Goal: Task Accomplishment & Management: Manage account settings

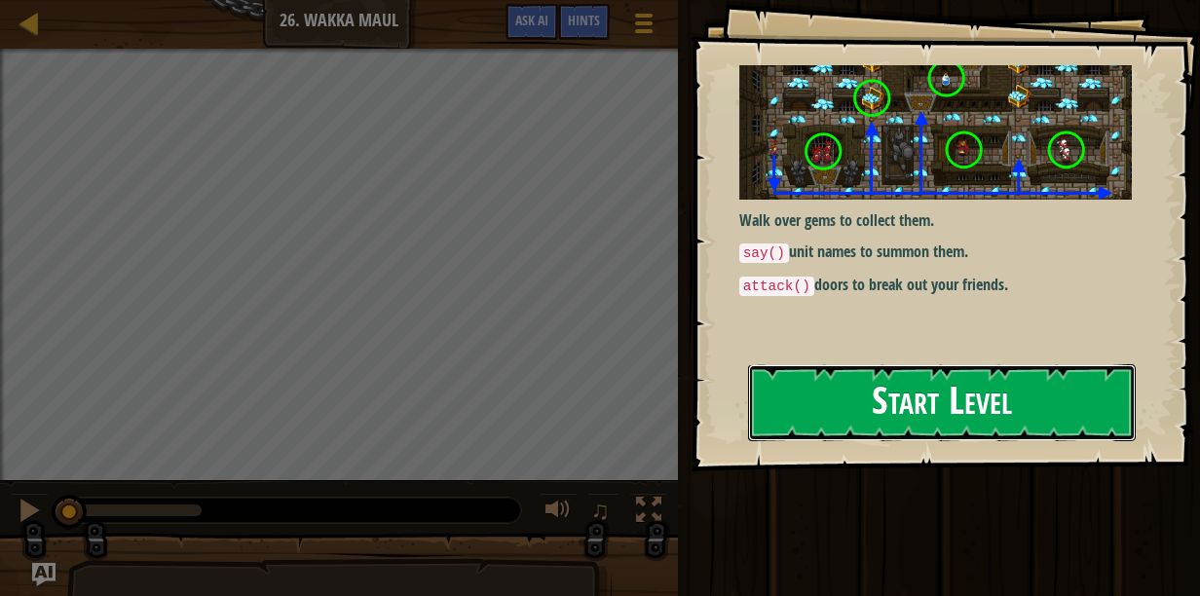
click at [824, 364] on button "Start Level" at bounding box center [942, 402] width 388 height 77
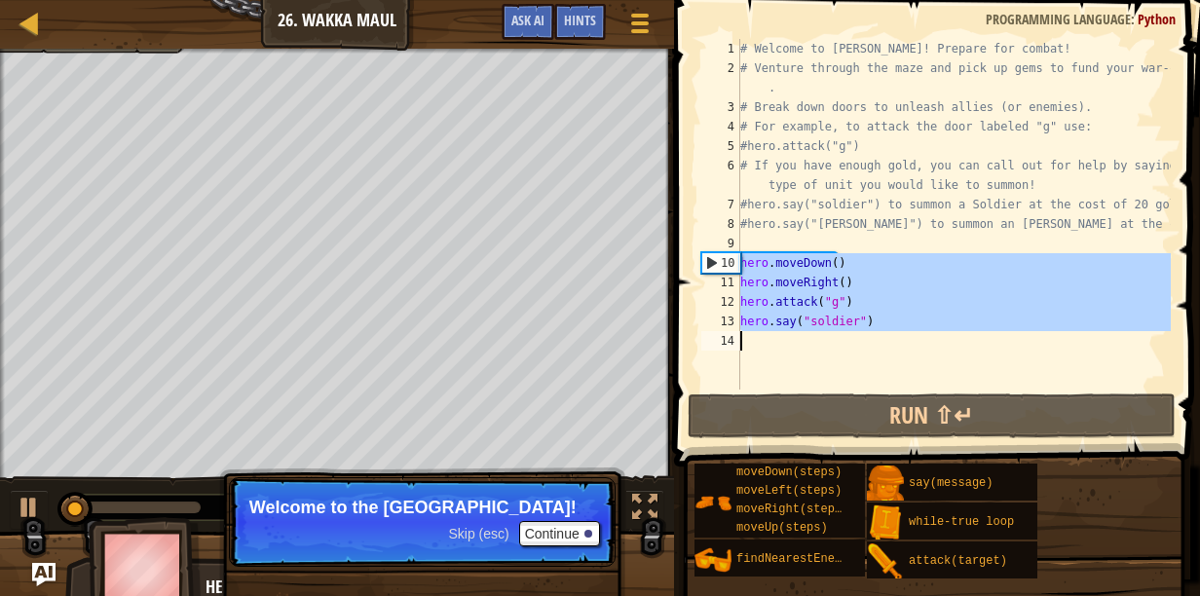
drag, startPoint x: 741, startPoint y: 261, endPoint x: 824, endPoint y: 349, distance: 121.3
click at [859, 372] on div "# Welcome to Wakka Maul! Prepare for combat! # Venture through the maze and pic…" at bounding box center [954, 234] width 435 height 390
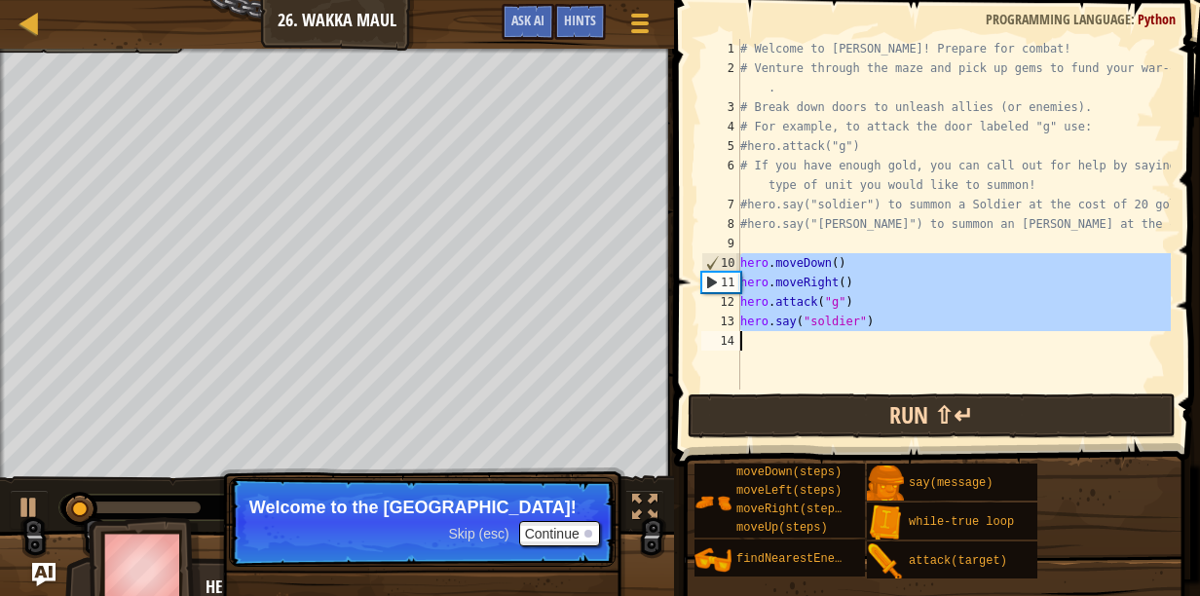
type textarea "attack()"
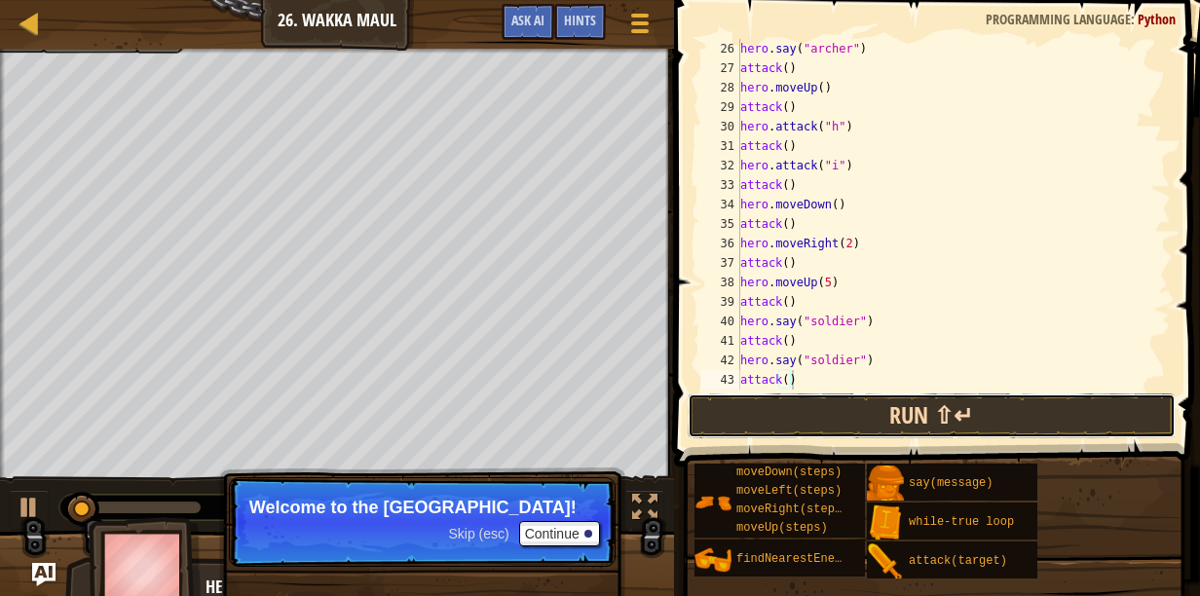
click at [778, 409] on button "Run ⇧↵" at bounding box center [932, 416] width 488 height 45
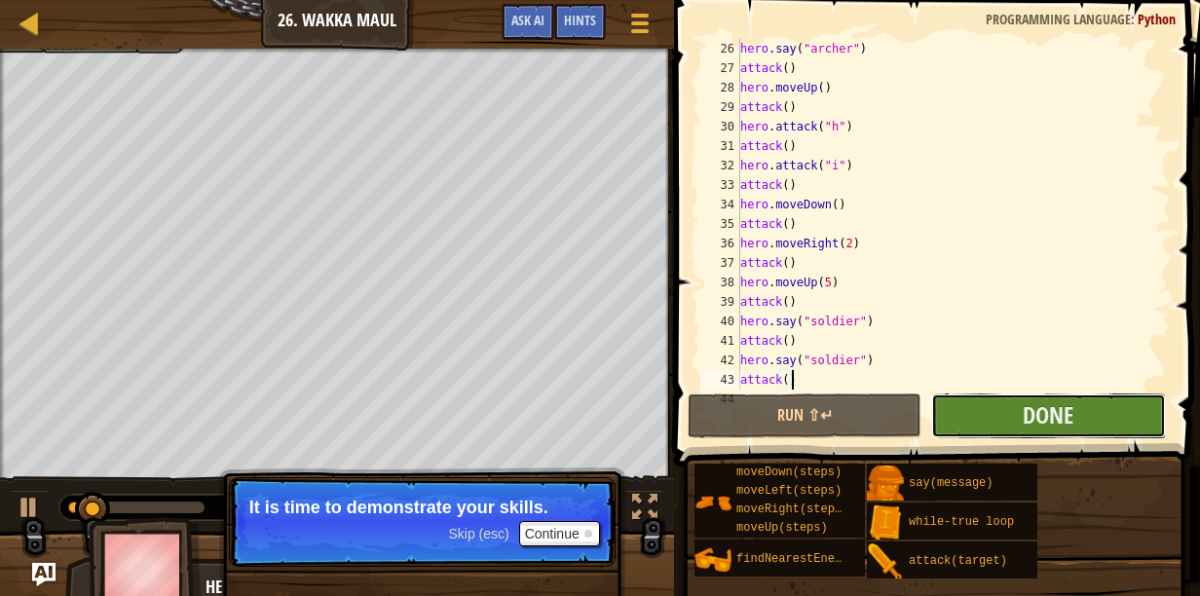
click at [970, 408] on button "Done" at bounding box center [1049, 416] width 234 height 45
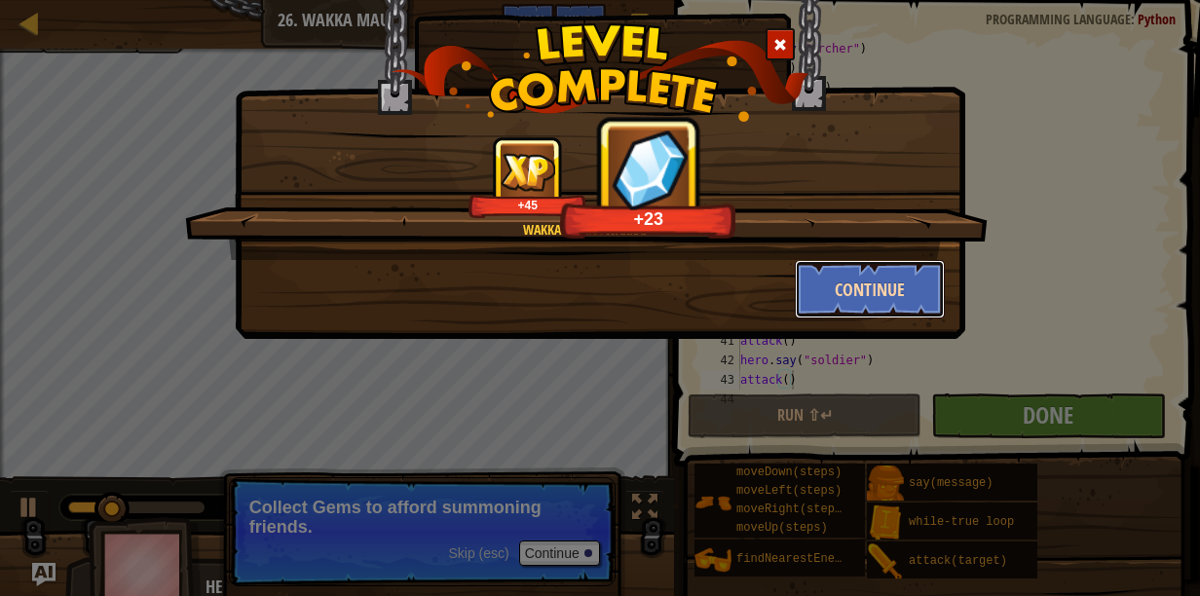
click at [859, 288] on button "Continue" at bounding box center [870, 289] width 151 height 58
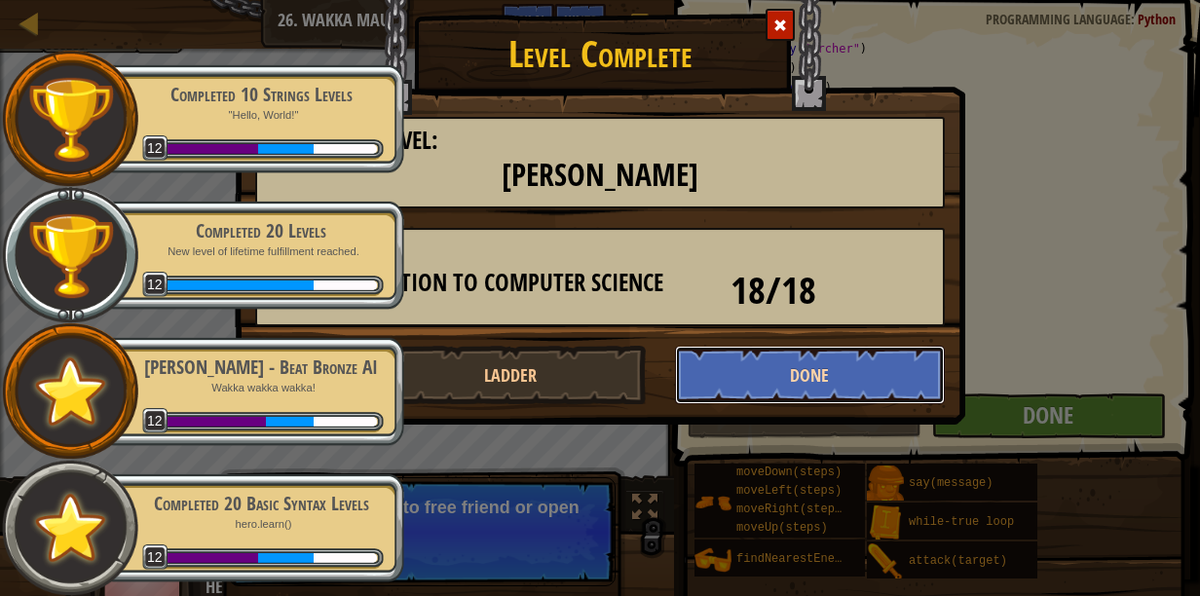
click at [831, 372] on button "Done" at bounding box center [810, 375] width 271 height 58
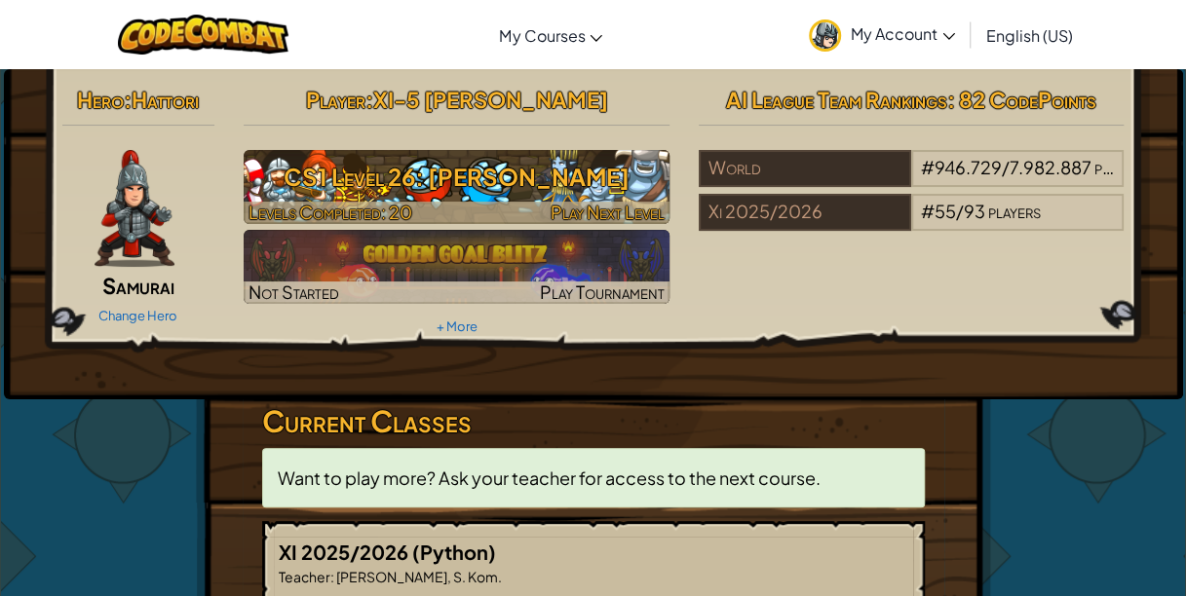
click at [506, 195] on h3 "CS1 Level 26: [PERSON_NAME]" at bounding box center [457, 177] width 426 height 44
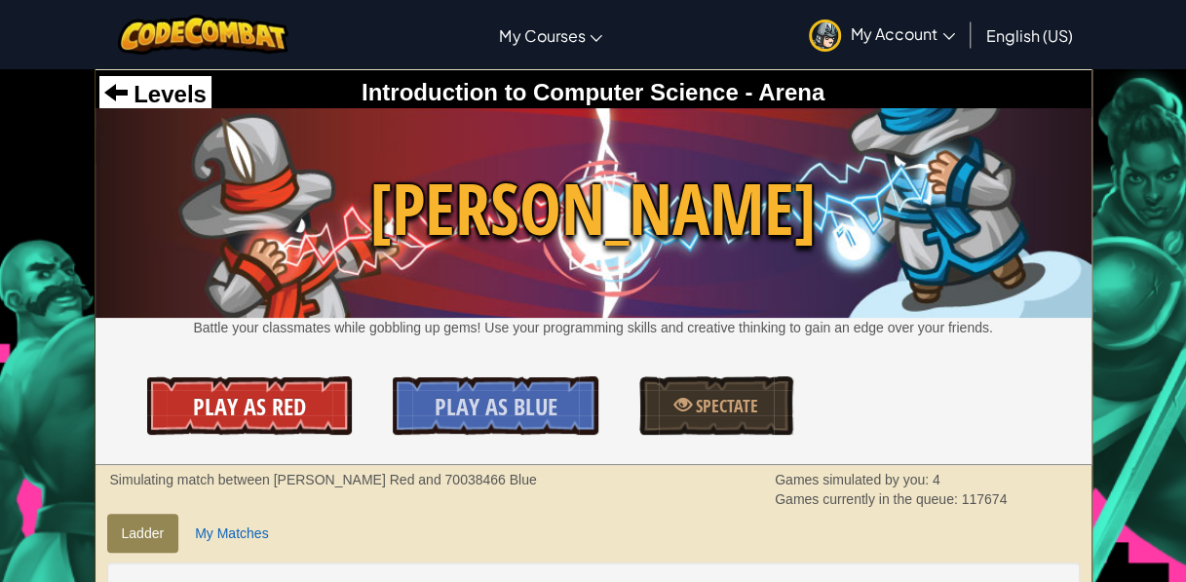
click at [281, 413] on span "Play As Red" at bounding box center [249, 406] width 113 height 31
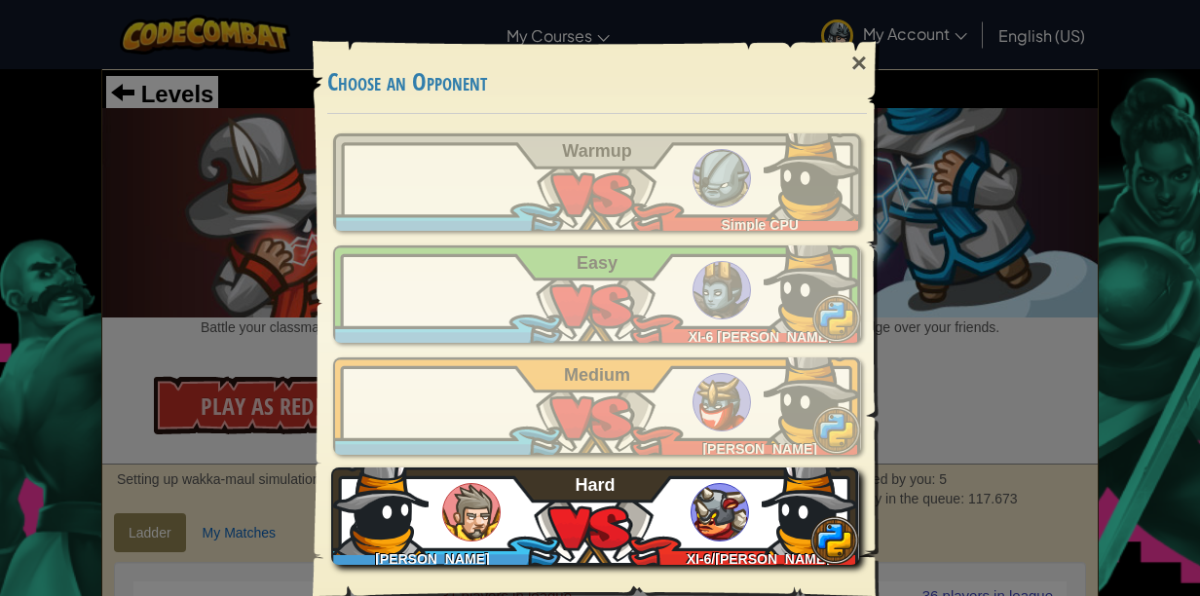
scroll to position [27, 0]
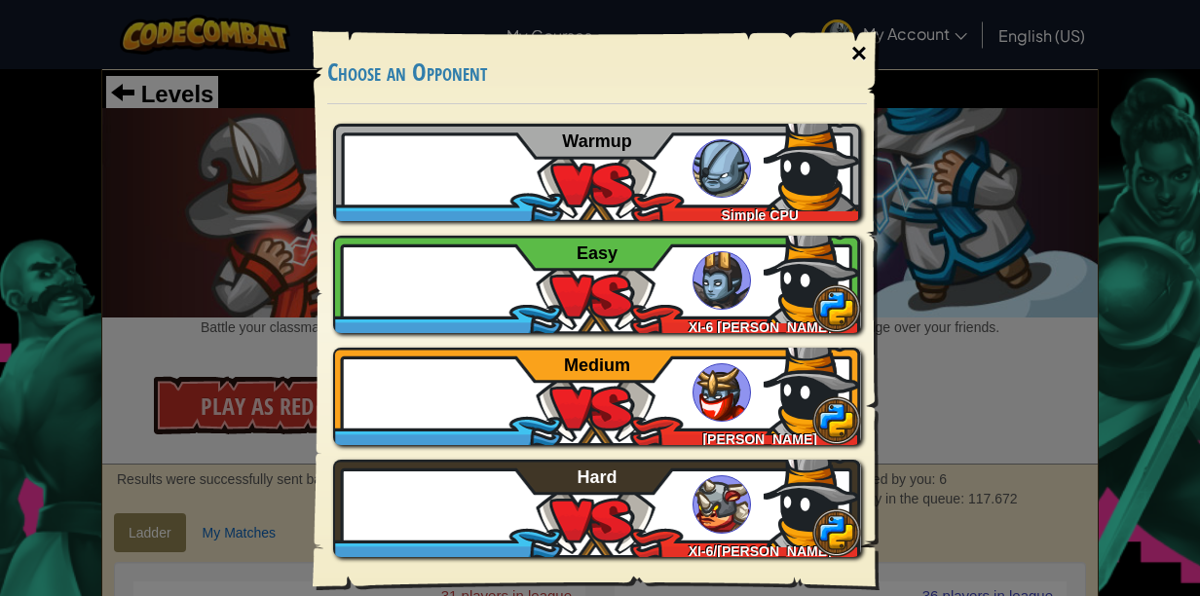
click at [846, 48] on div "×" at bounding box center [859, 53] width 45 height 57
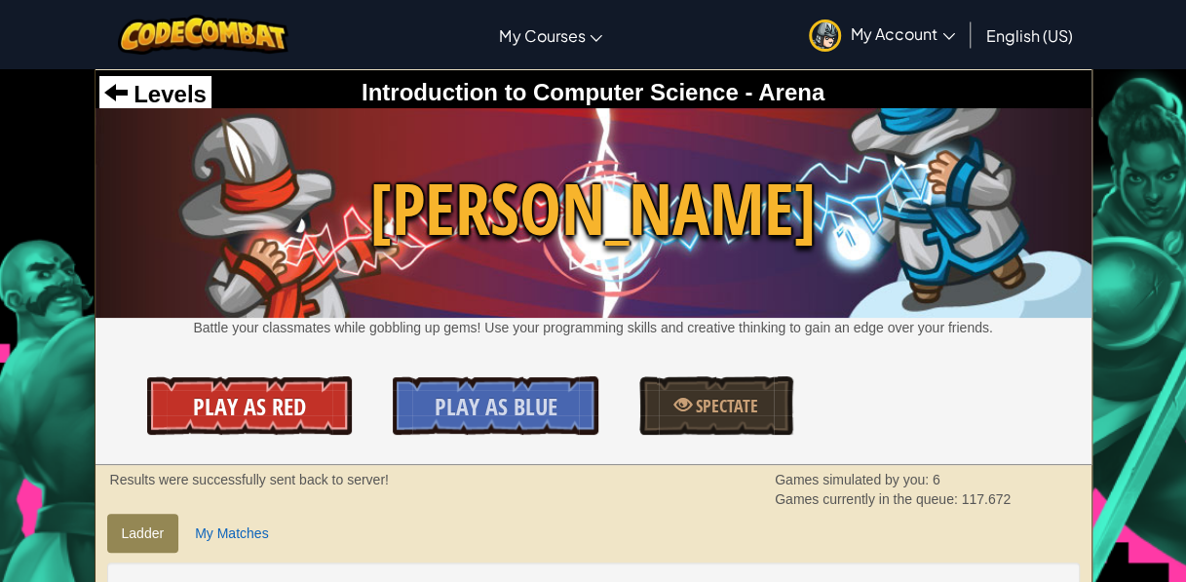
click at [296, 401] on span "Play As Red" at bounding box center [249, 406] width 113 height 31
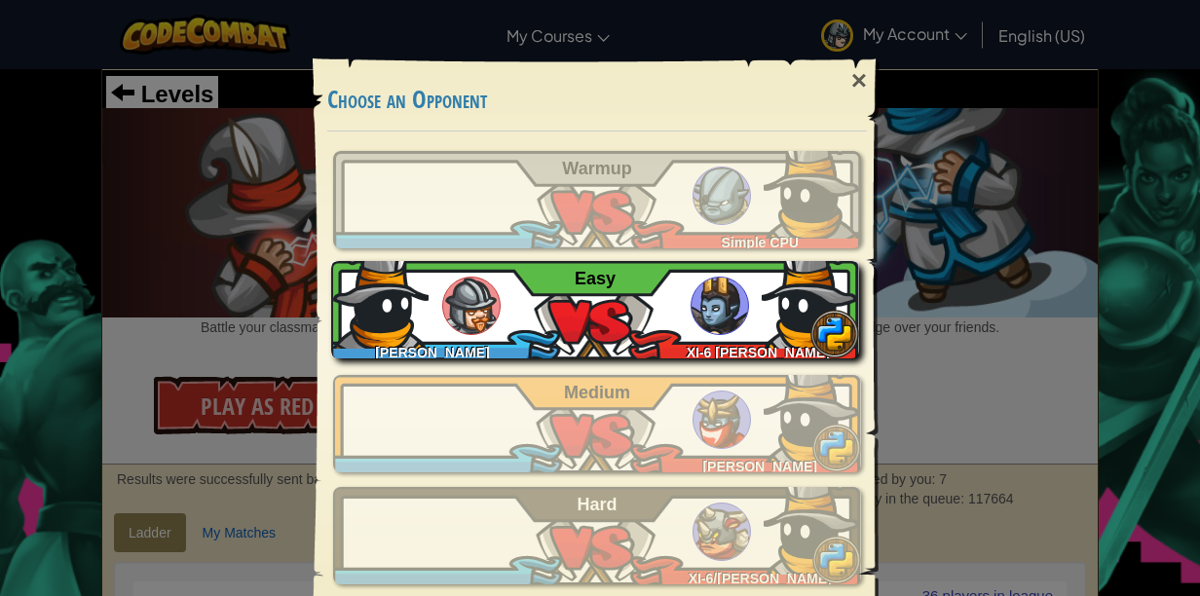
click at [617, 330] on div "Nicko Bennet Liemantara XI-6 ZIVANA NEBRISKA VALONIKE Z Easy" at bounding box center [595, 309] width 528 height 97
click at [580, 297] on div "Nicko Bennet Liemantara XI-6 ZIVANA NEBRISKA VALONIKE Z Easy" at bounding box center [595, 309] width 528 height 97
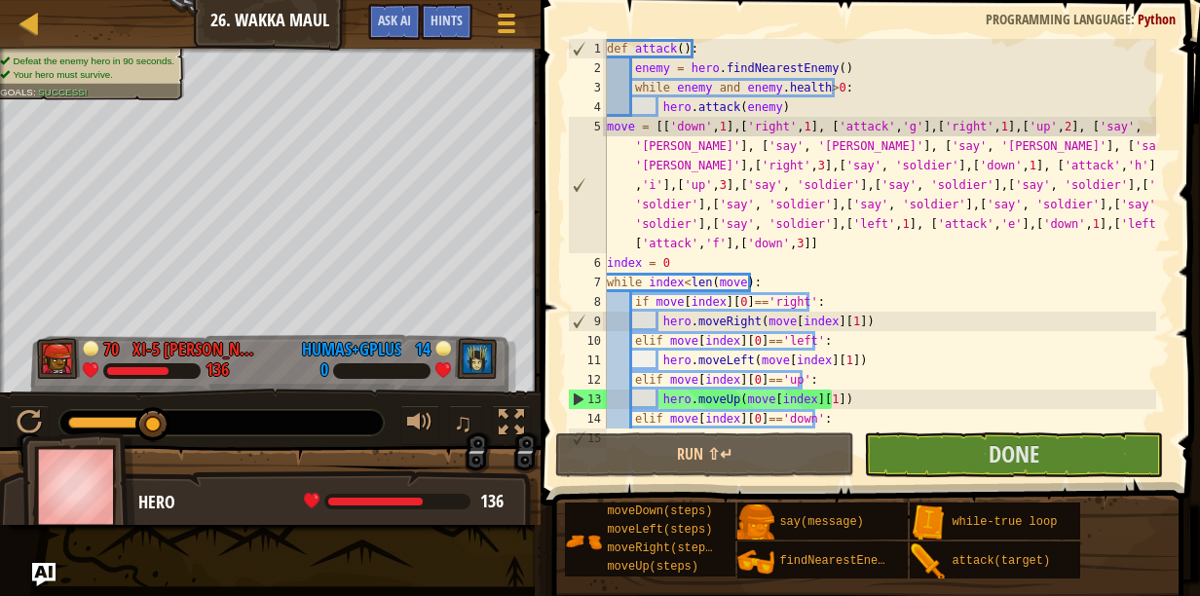
drag, startPoint x: 108, startPoint y: 423, endPoint x: 199, endPoint y: 417, distance: 90.8
click at [199, 417] on div at bounding box center [221, 422] width 324 height 25
drag, startPoint x: 138, startPoint y: 419, endPoint x: 166, endPoint y: 420, distance: 27.3
click at [154, 420] on div at bounding box center [111, 423] width 86 height 12
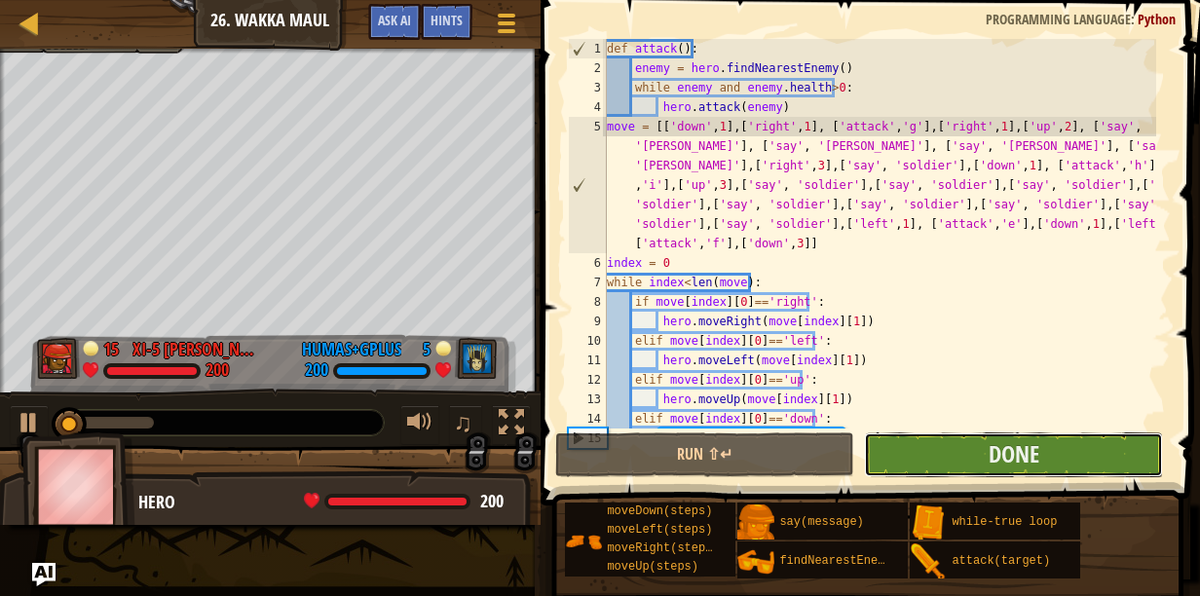
click at [934, 466] on button "Done" at bounding box center [1013, 455] width 299 height 45
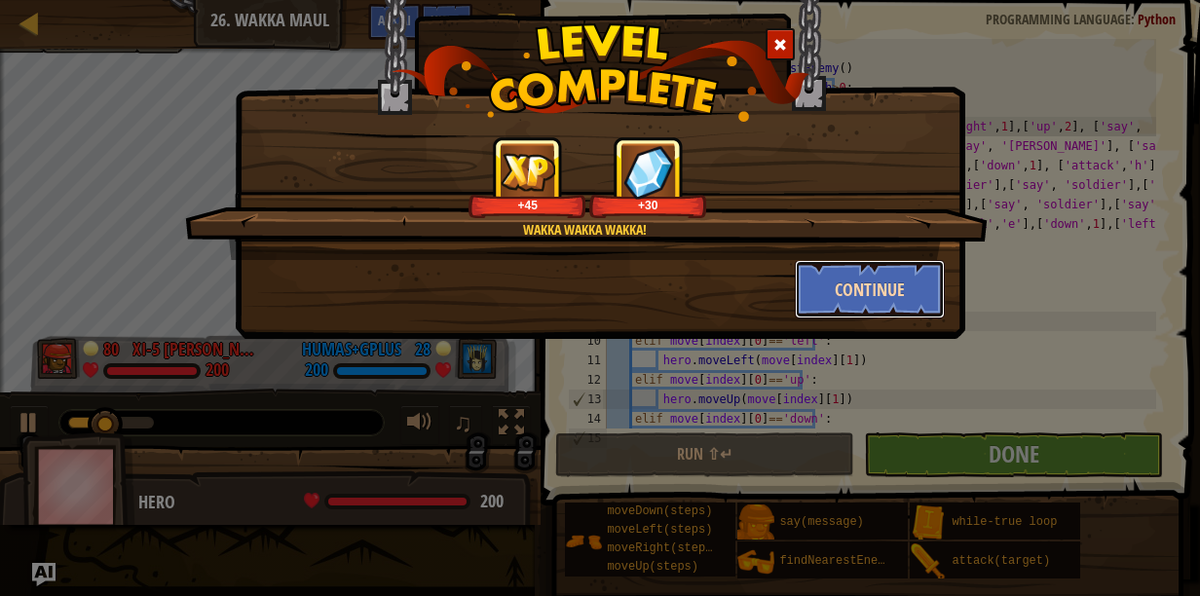
click at [854, 294] on button "Continue" at bounding box center [870, 289] width 151 height 58
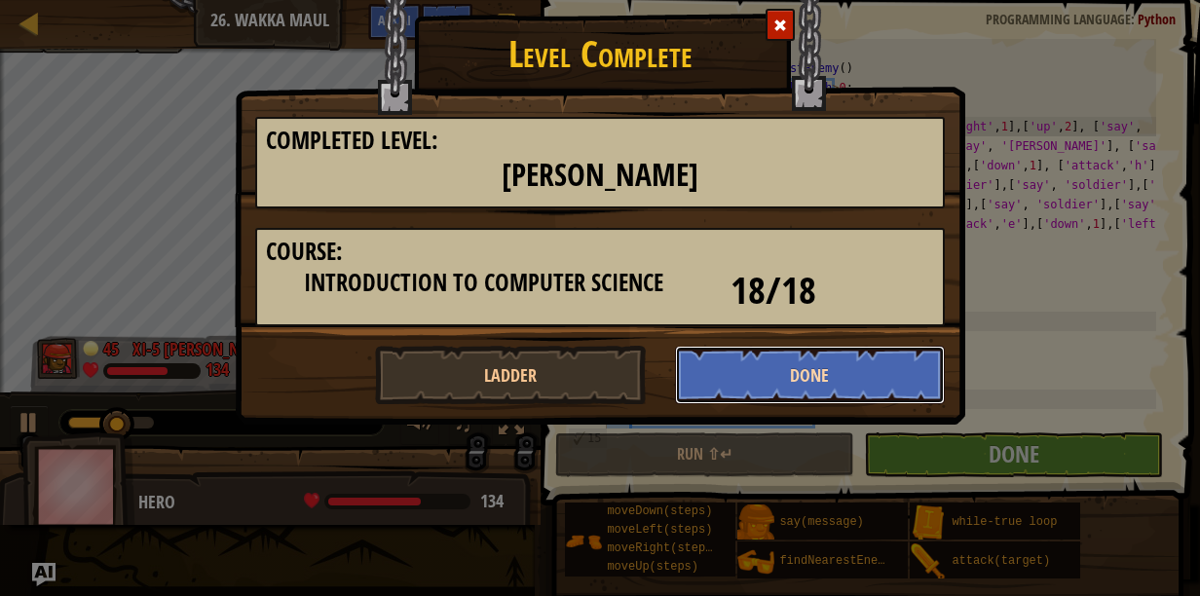
click at [766, 383] on button "Done" at bounding box center [810, 375] width 271 height 58
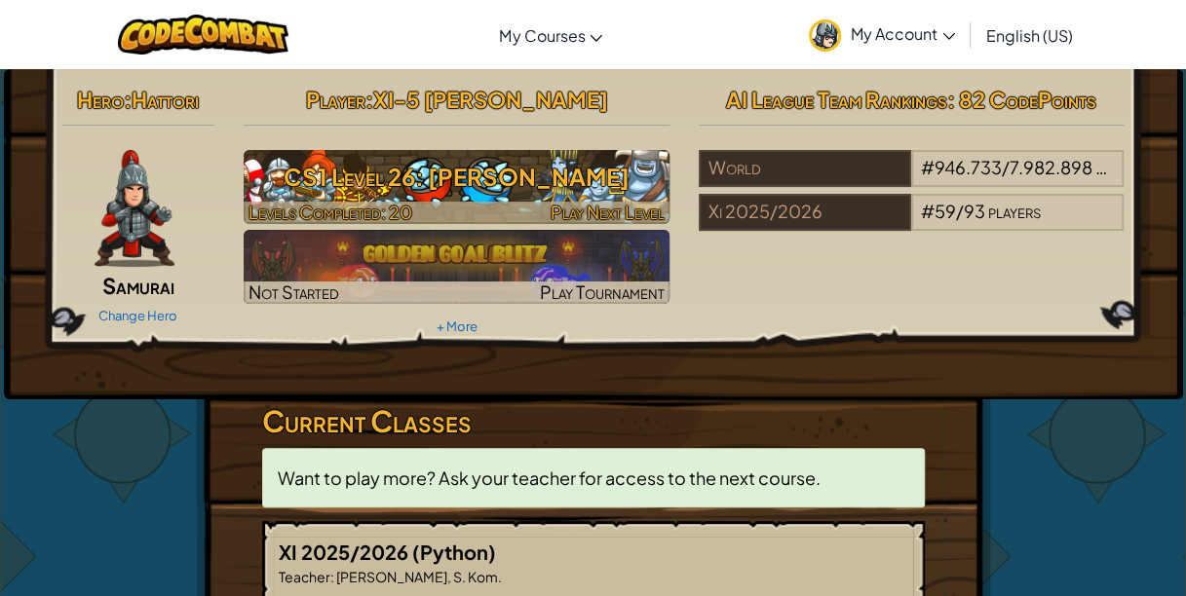
click at [345, 170] on h3 "CS1 Level 26: [PERSON_NAME]" at bounding box center [457, 177] width 426 height 44
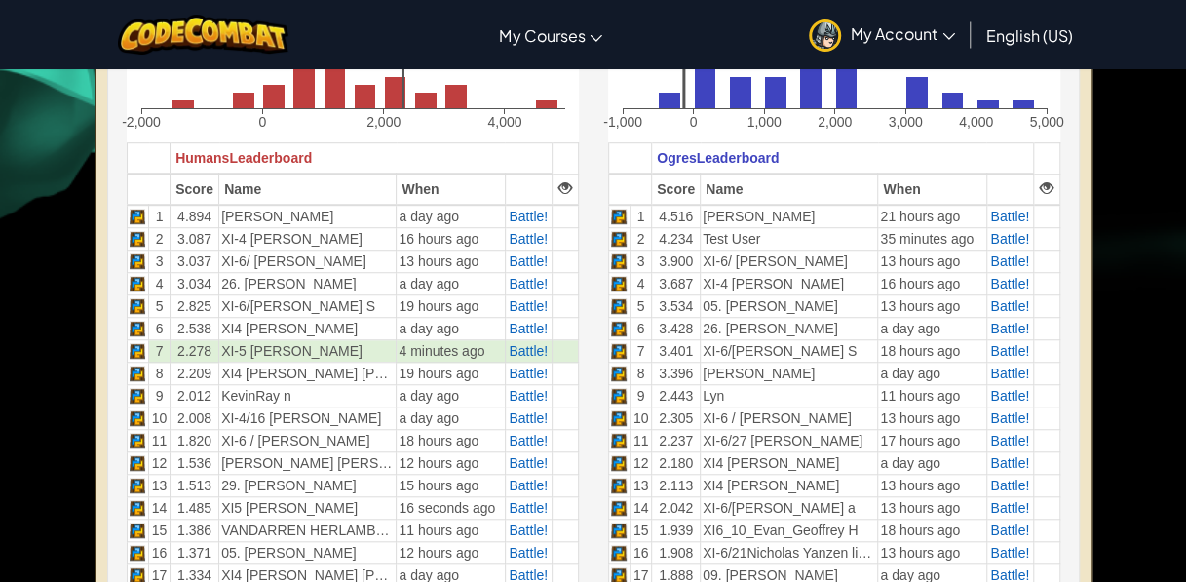
scroll to position [583, 0]
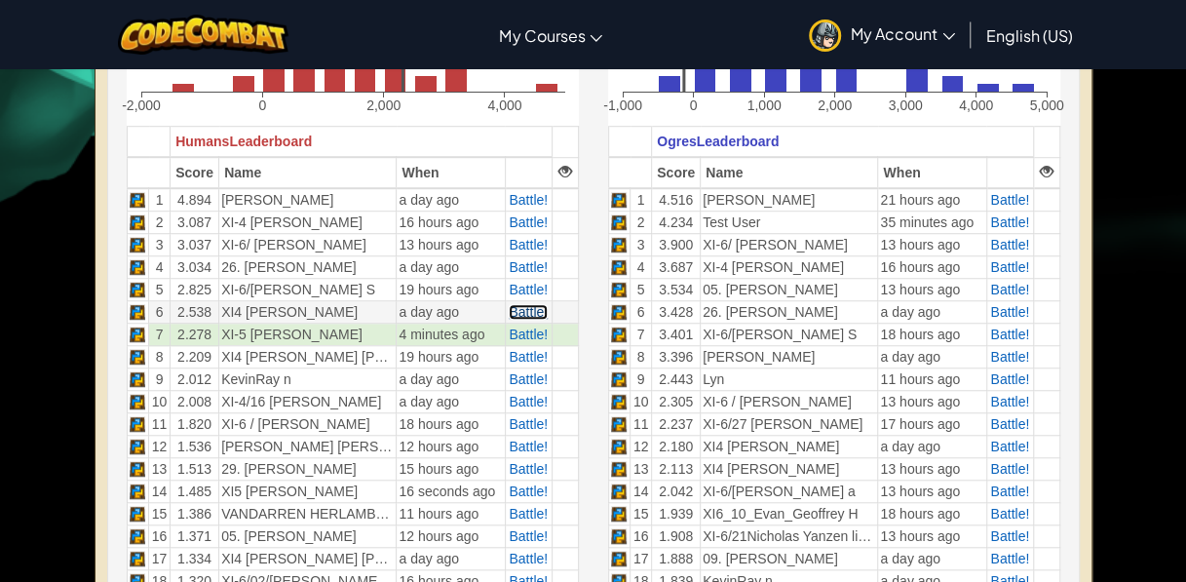
click at [534, 312] on span "Battle!" at bounding box center [528, 312] width 39 height 16
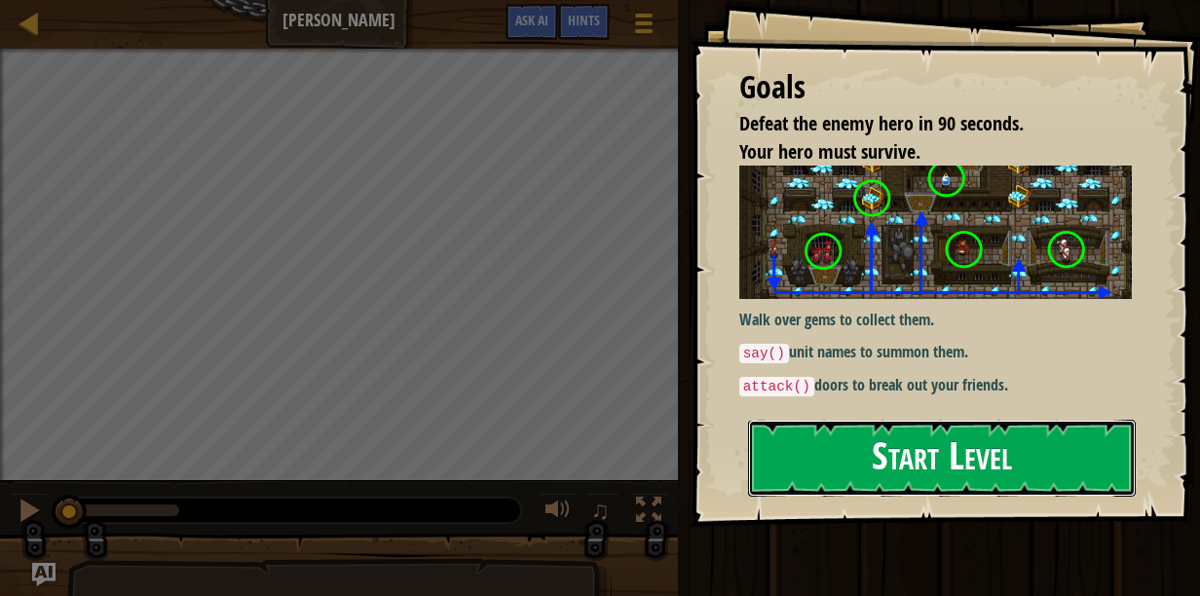
click at [809, 446] on button "Start Level" at bounding box center [942, 458] width 388 height 77
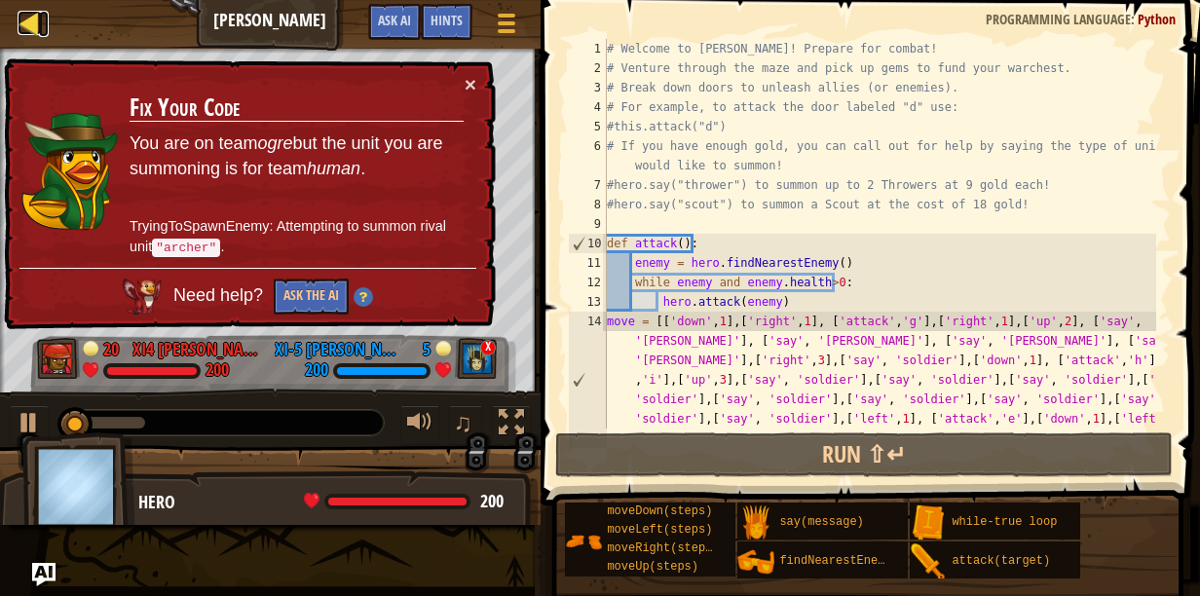
click at [23, 21] on div at bounding box center [30, 23] width 24 height 24
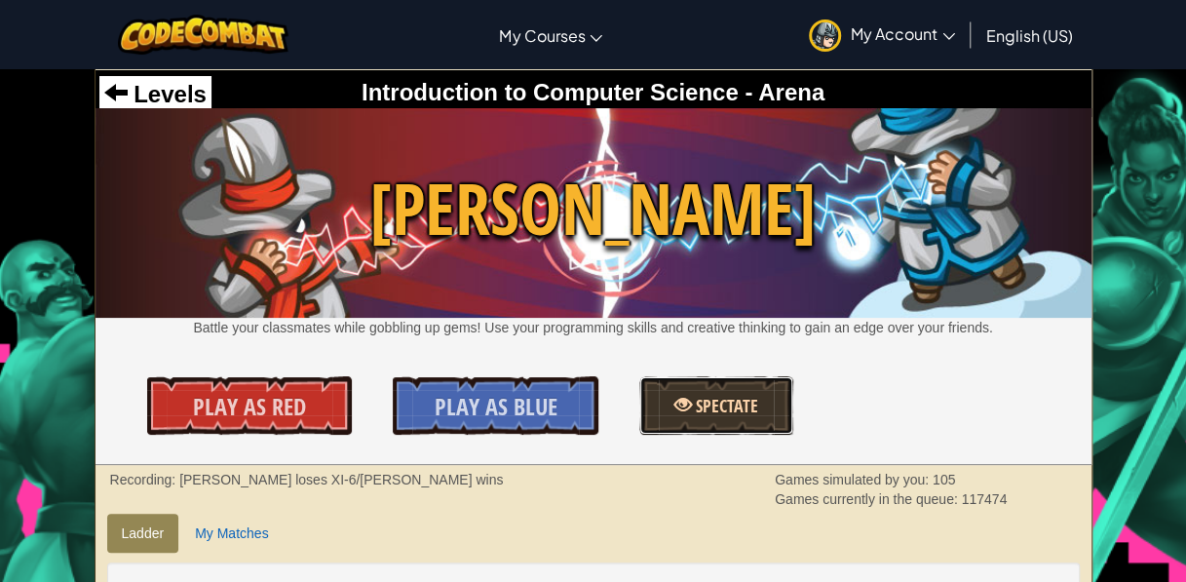
click at [666, 418] on link "Spectate" at bounding box center [716, 405] width 154 height 58
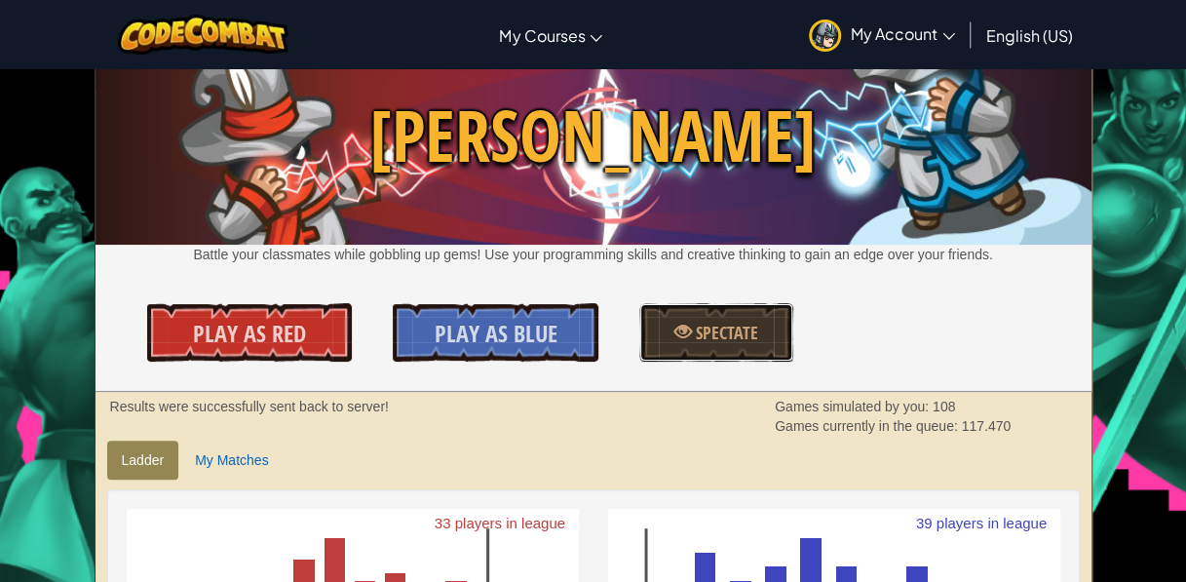
scroll to position [6, 0]
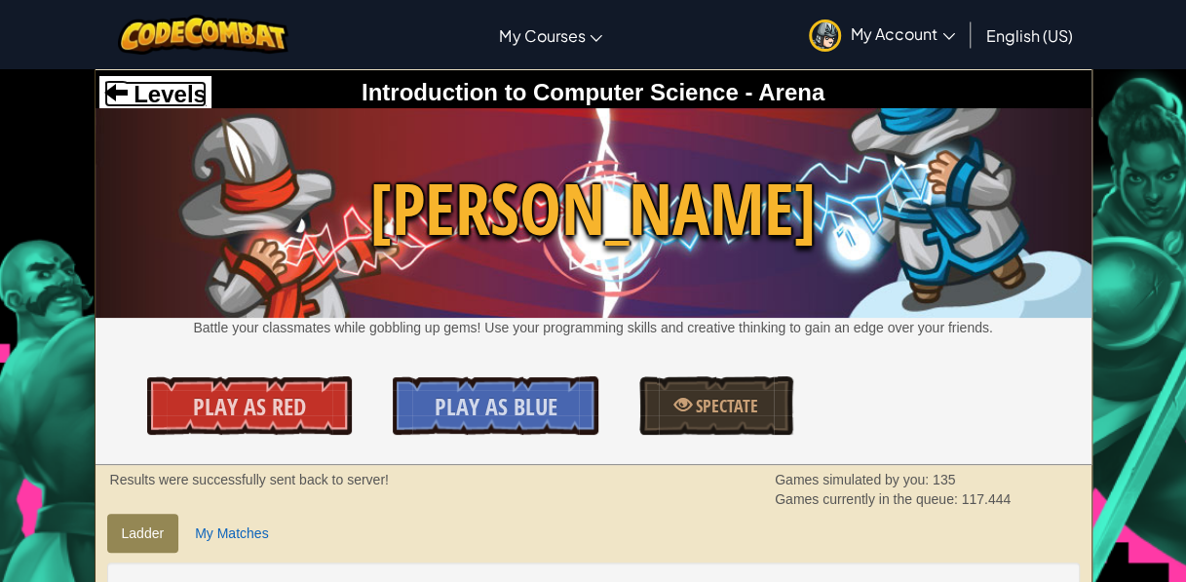
click at [140, 94] on span "Levels" at bounding box center [167, 94] width 79 height 26
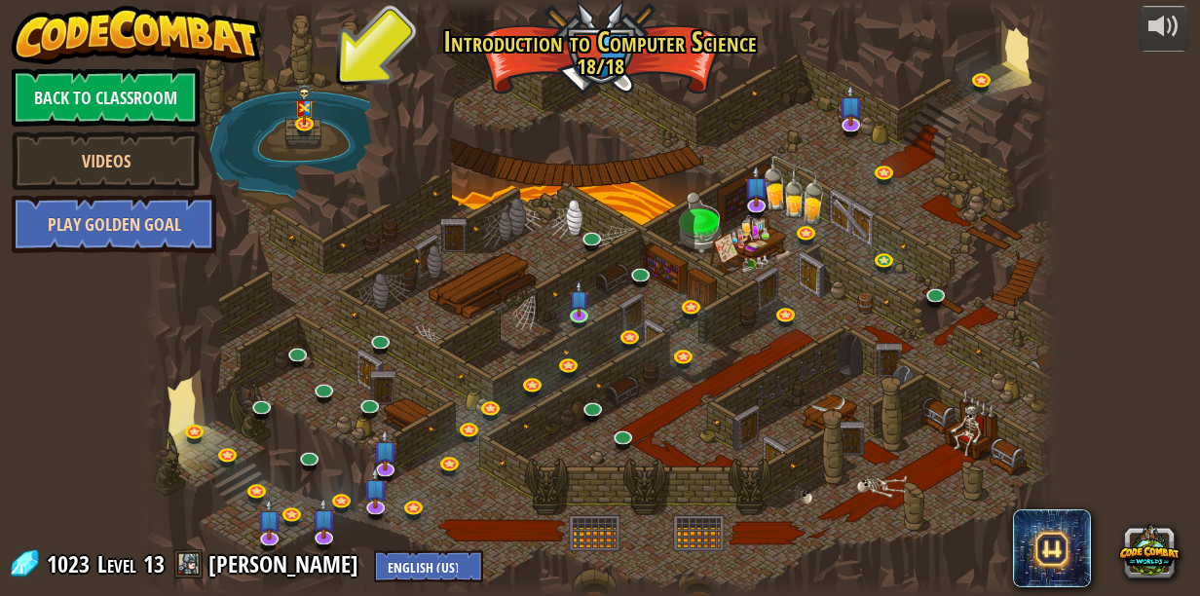
click at [88, 220] on link "Play Golden Goal" at bounding box center [114, 224] width 205 height 58
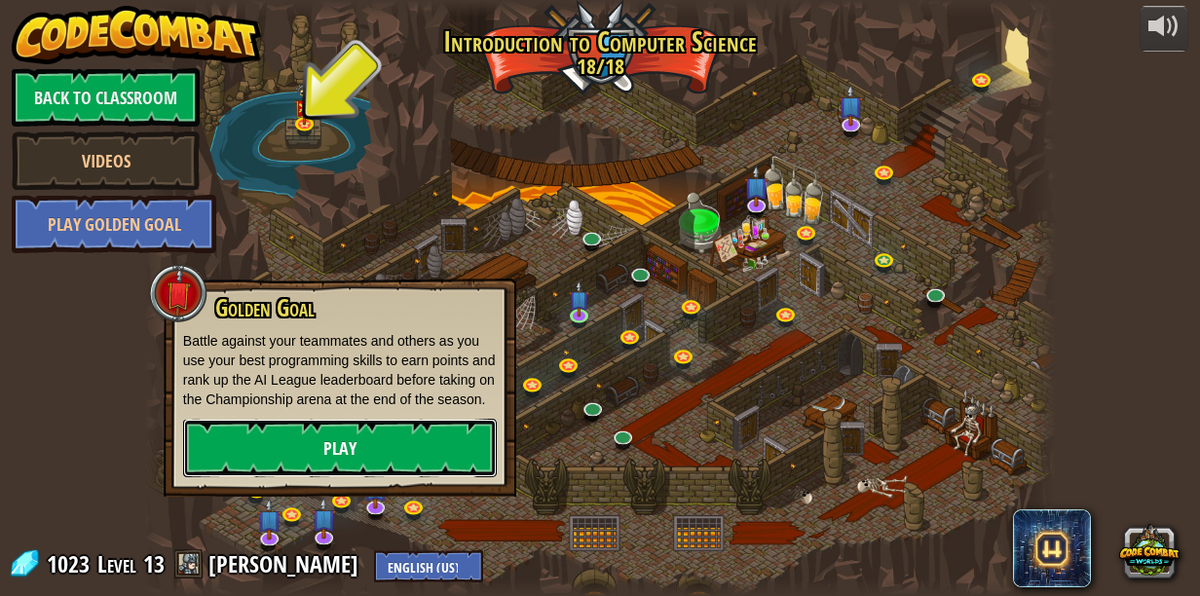
click at [262, 440] on link "Play" at bounding box center [340, 448] width 314 height 58
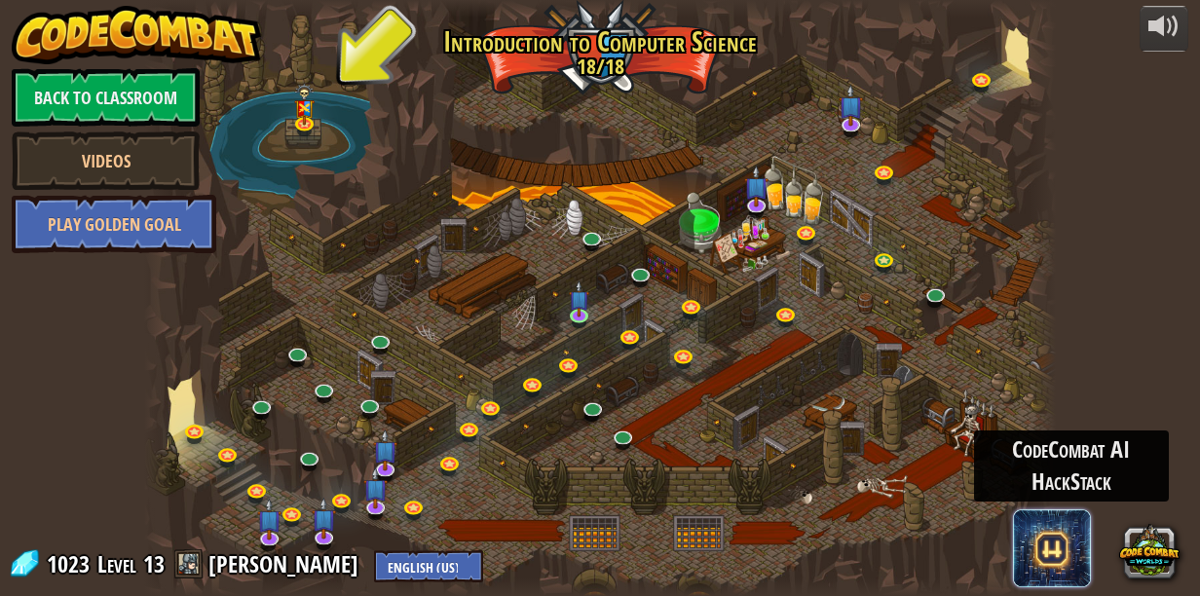
click at [1041, 563] on span at bounding box center [1052, 549] width 78 height 78
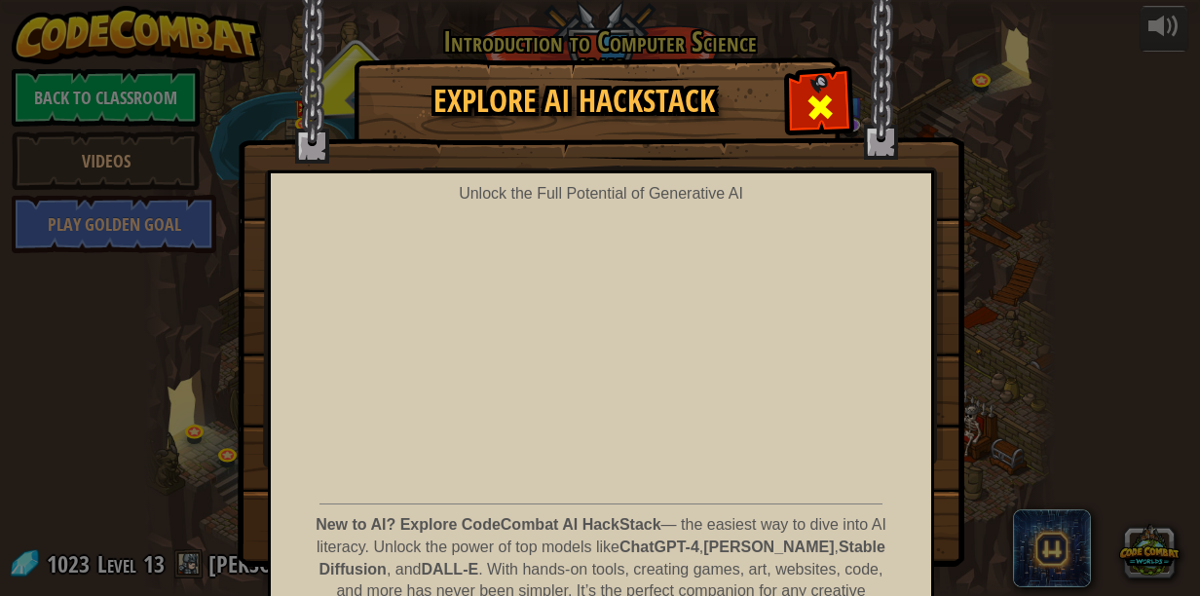
click at [824, 101] on span at bounding box center [820, 107] width 31 height 31
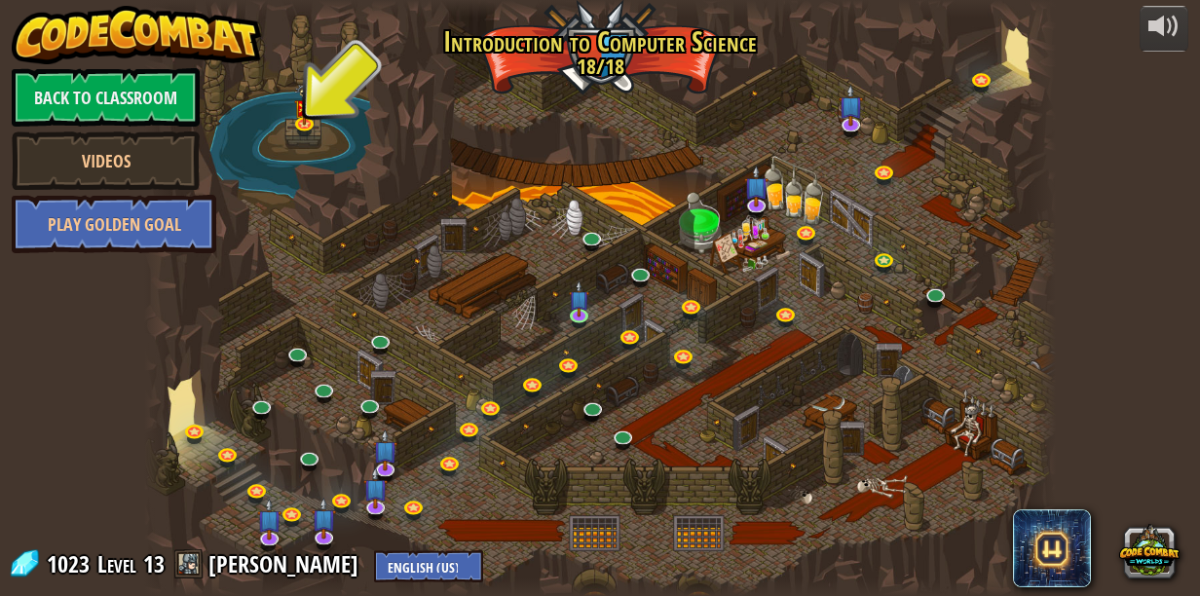
click at [156, 563] on span "13" at bounding box center [153, 564] width 21 height 31
drag, startPoint x: 818, startPoint y: 462, endPoint x: 769, endPoint y: 448, distance: 50.6
click at [774, 448] on div at bounding box center [600, 298] width 912 height 596
click at [585, 37] on div at bounding box center [600, 298] width 912 height 596
click at [57, 23] on img at bounding box center [136, 35] width 249 height 58
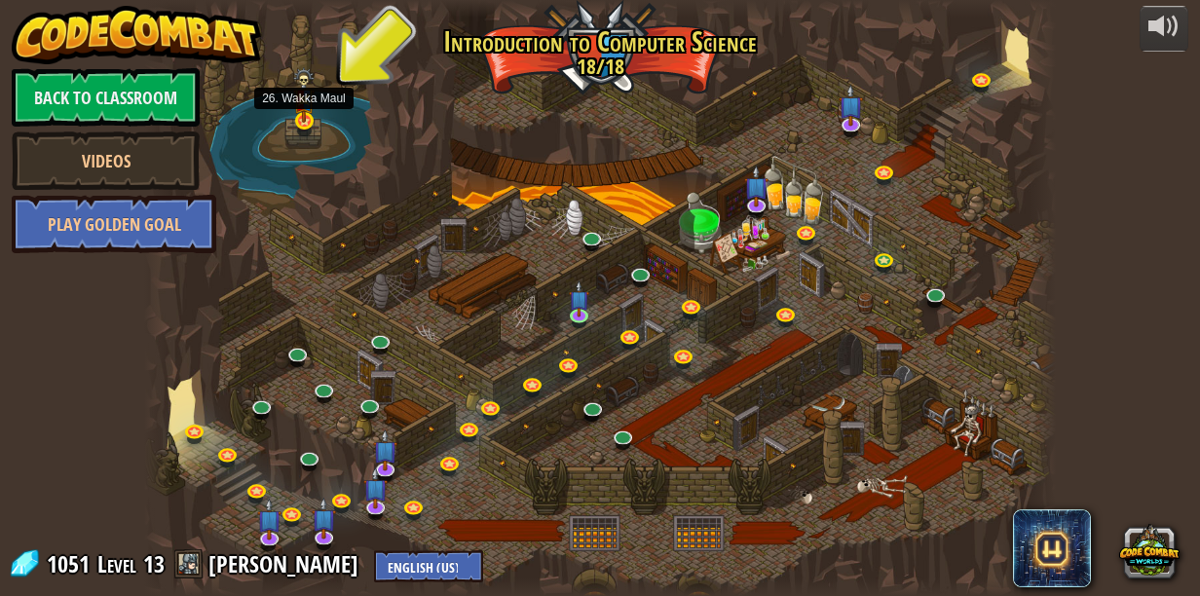
click at [304, 101] on img at bounding box center [303, 95] width 21 height 56
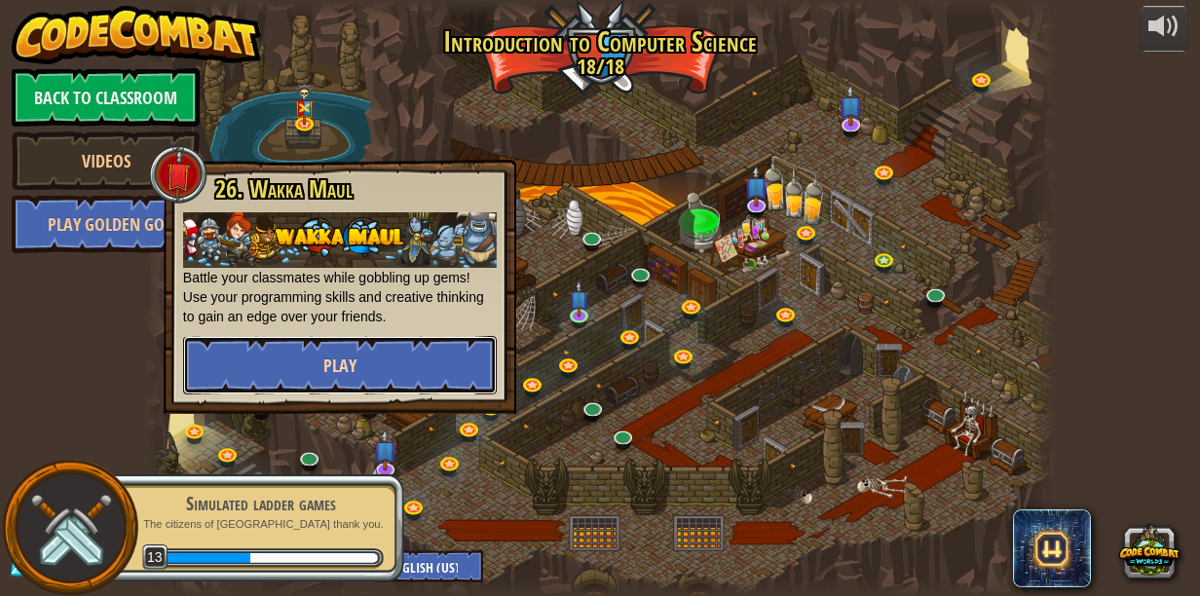
click at [327, 348] on button "Play" at bounding box center [340, 365] width 314 height 58
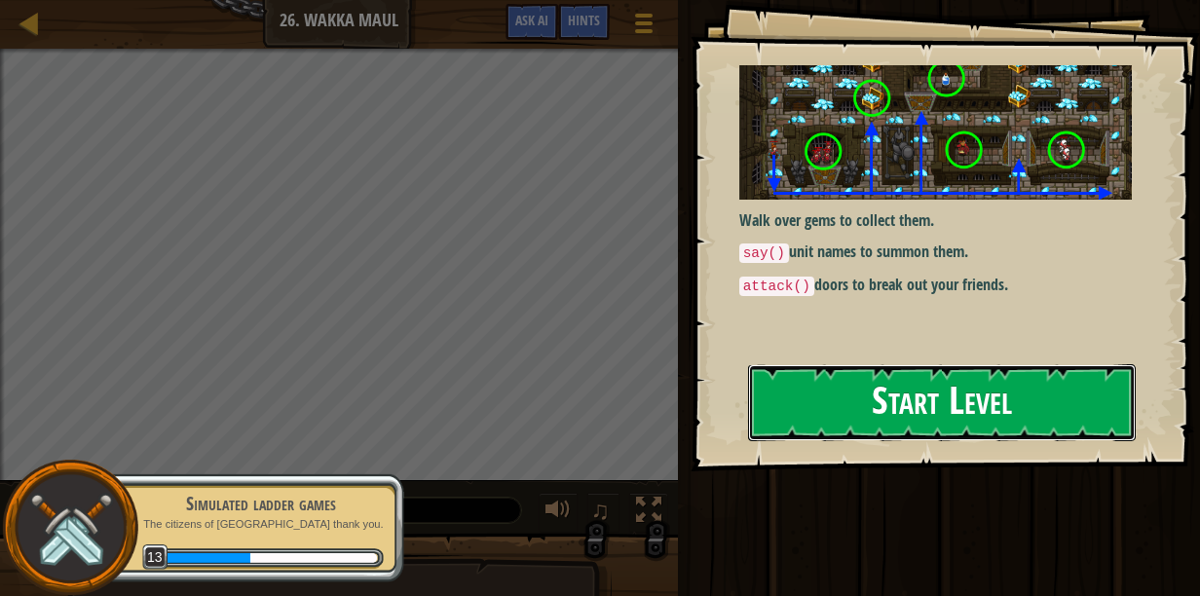
click at [880, 388] on button "Start Level" at bounding box center [942, 402] width 388 height 77
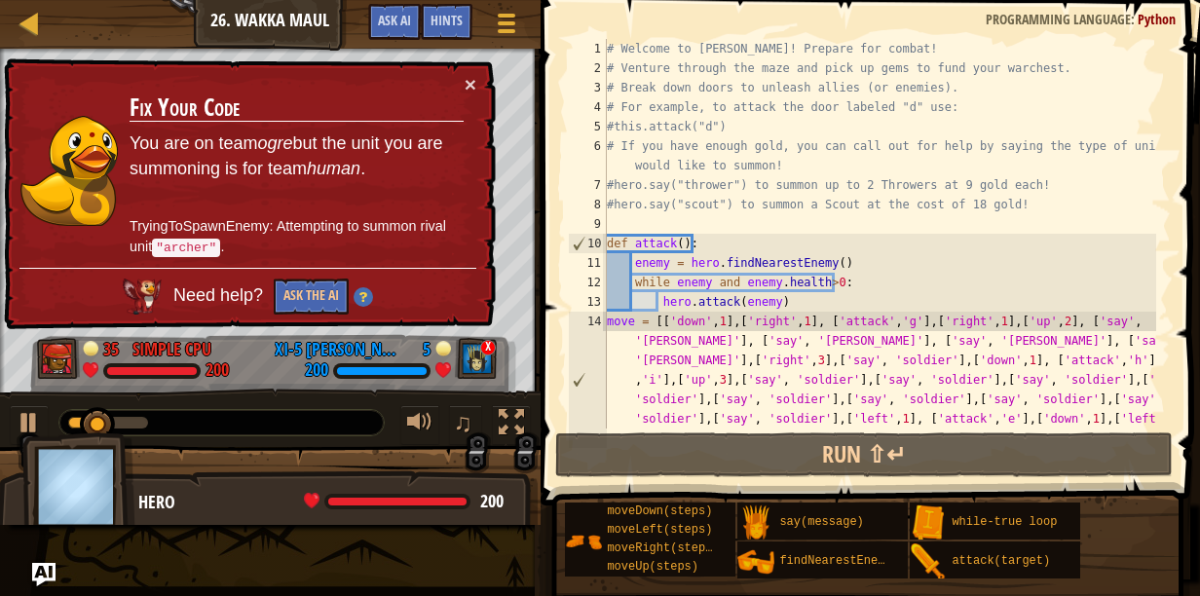
click at [462, 80] on td "Fix Your Code You are on team ogre but the unit you are summoning is for team h…" at bounding box center [297, 171] width 336 height 194
click at [467, 81] on button "×" at bounding box center [471, 84] width 12 height 20
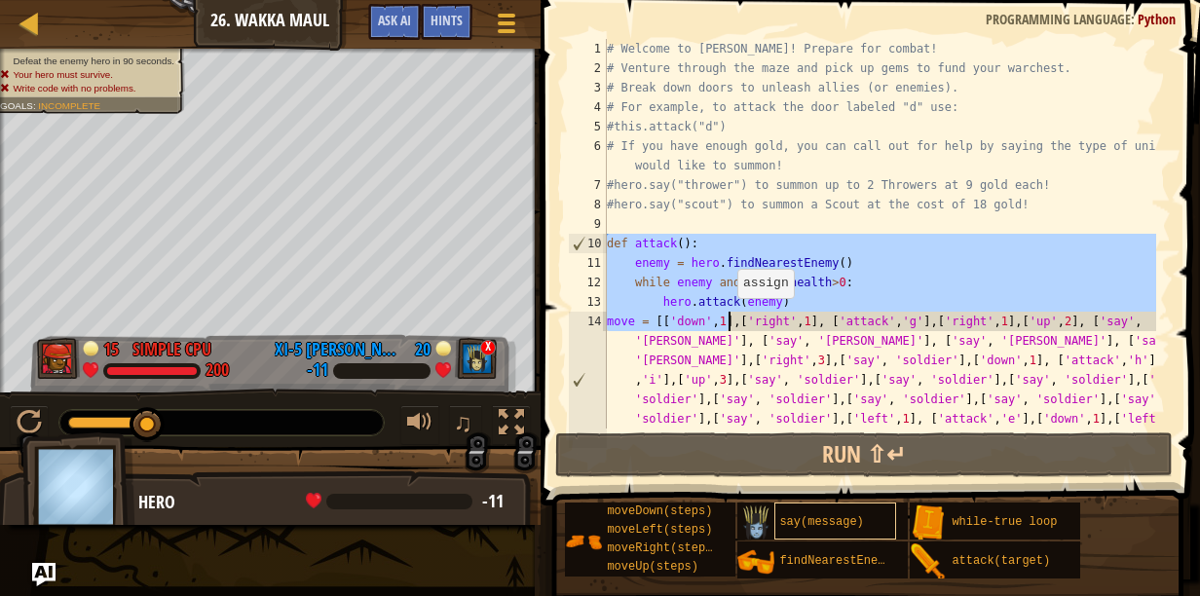
scroll to position [390, 0]
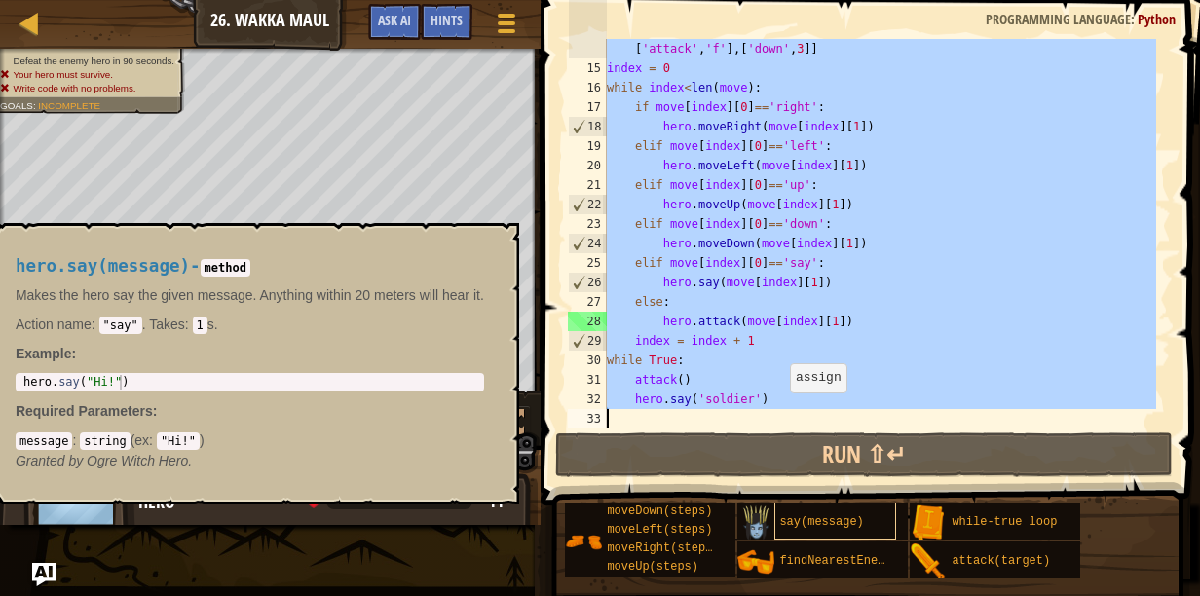
drag, startPoint x: 608, startPoint y: 240, endPoint x: 828, endPoint y: 534, distance: 367.5
click at [828, 534] on div "Hints Videos 14 15 16 17 18 19 20 21 22 23 24 25 26 27 28 29 30 31 32 33 move =…" at bounding box center [868, 293] width 666 height 587
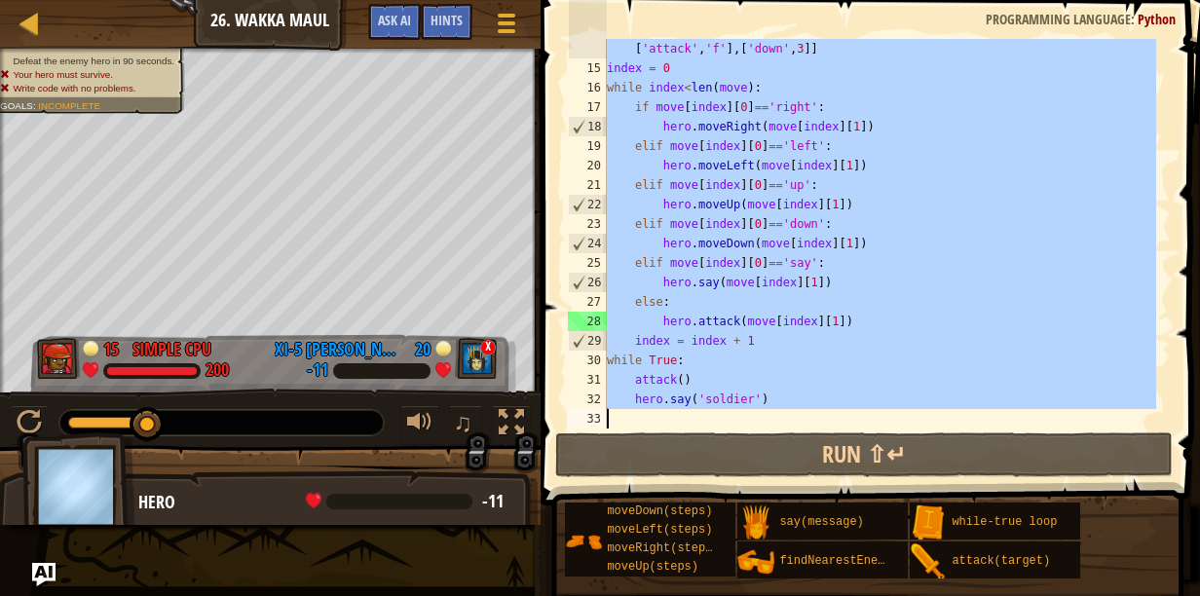
paste textarea "attack()"
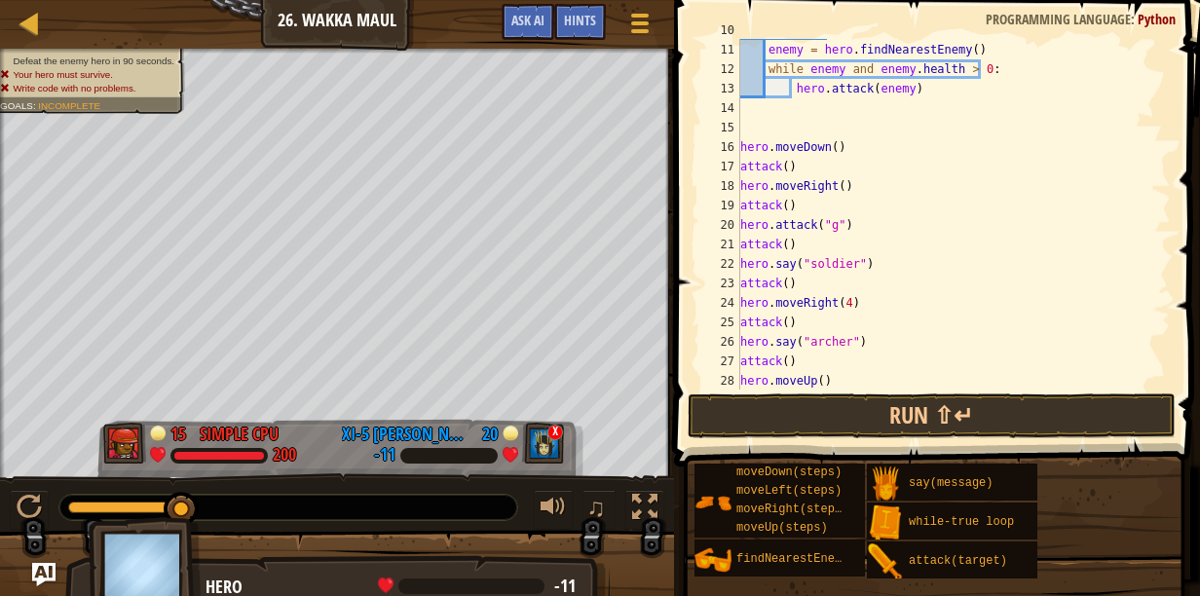
scroll to position [233, 0]
click at [834, 261] on div "def attack ( ) : enemy = hero . findNearestEnemy ( ) while enemy and enemy . he…" at bounding box center [947, 215] width 420 height 390
click at [832, 345] on div "def attack ( ) : enemy = hero . findNearestEnemy ( ) while enemy and enemy . he…" at bounding box center [947, 215] width 420 height 390
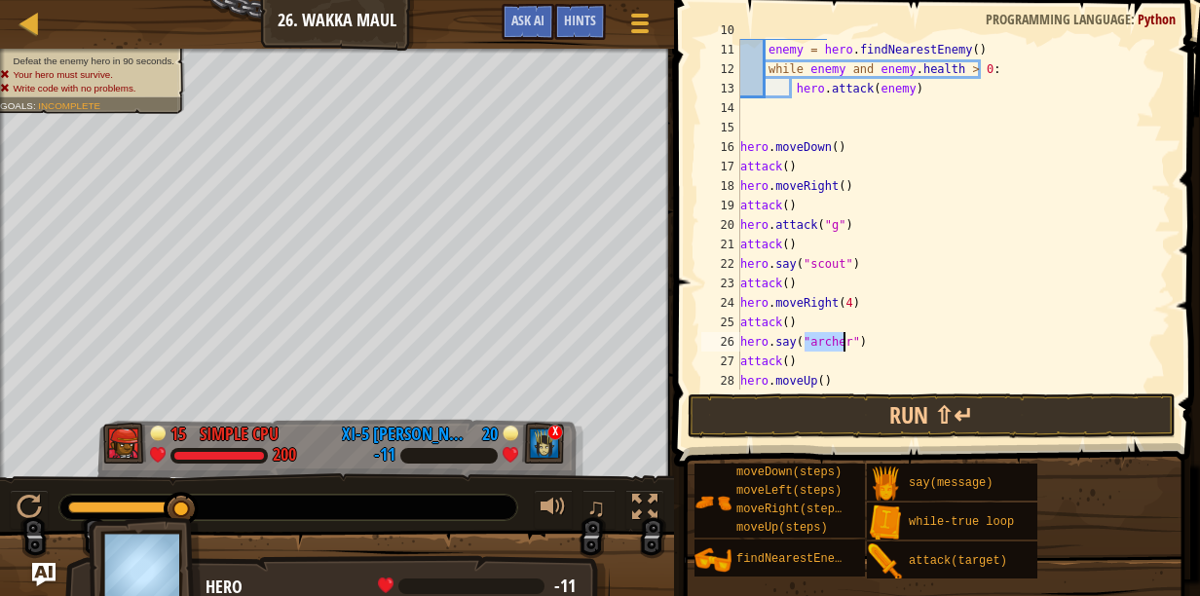
click at [832, 345] on div "def attack ( ) : enemy = hero . findNearestEnemy ( ) while enemy and enemy . he…" at bounding box center [947, 215] width 420 height 390
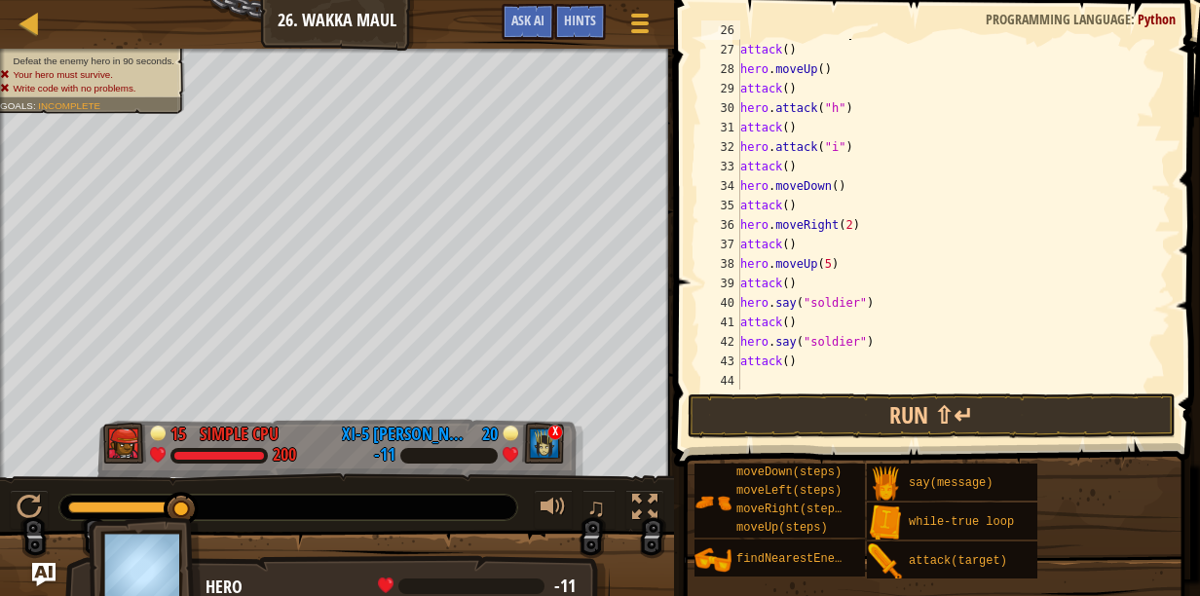
scroll to position [546, 0]
click at [825, 304] on div "attack ( ) hero . moveUp ( ) attack ( ) hero . attack ( "h" ) attack ( ) hero .…" at bounding box center [947, 234] width 420 height 390
click at [822, 339] on div "attack ( ) hero . moveUp ( ) attack ( ) hero . attack ( "h" ) attack ( ) hero .…" at bounding box center [947, 234] width 420 height 390
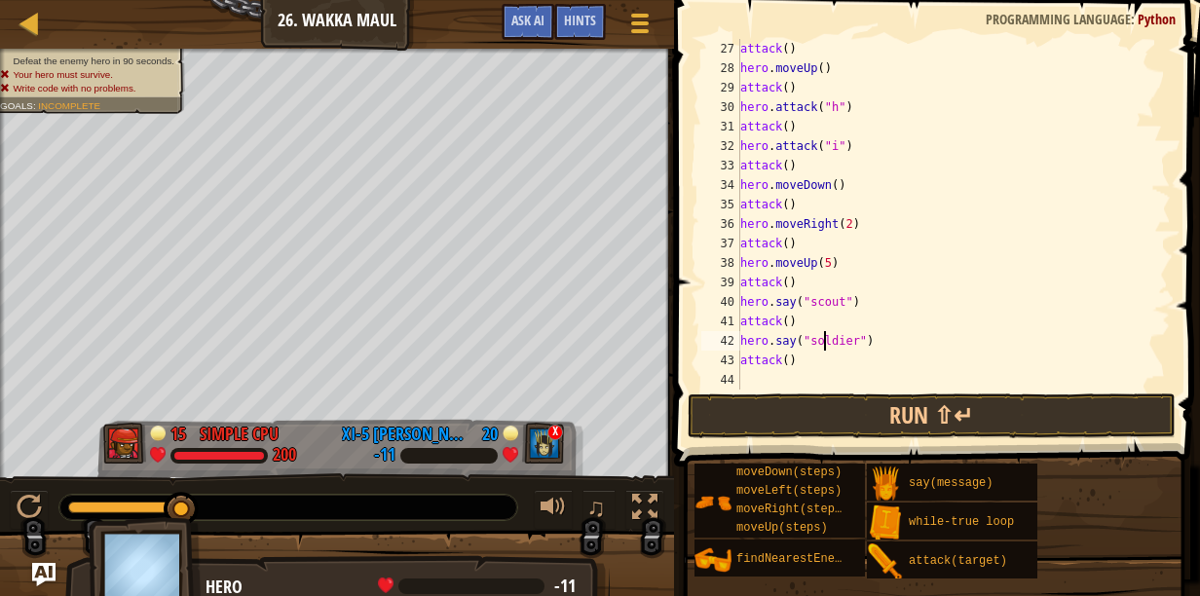
click at [822, 339] on div "attack ( ) hero . moveUp ( ) attack ( ) hero . attack ( "h" ) attack ( ) hero .…" at bounding box center [947, 234] width 420 height 390
click at [777, 411] on button "Run ⇧↵" at bounding box center [932, 416] width 488 height 45
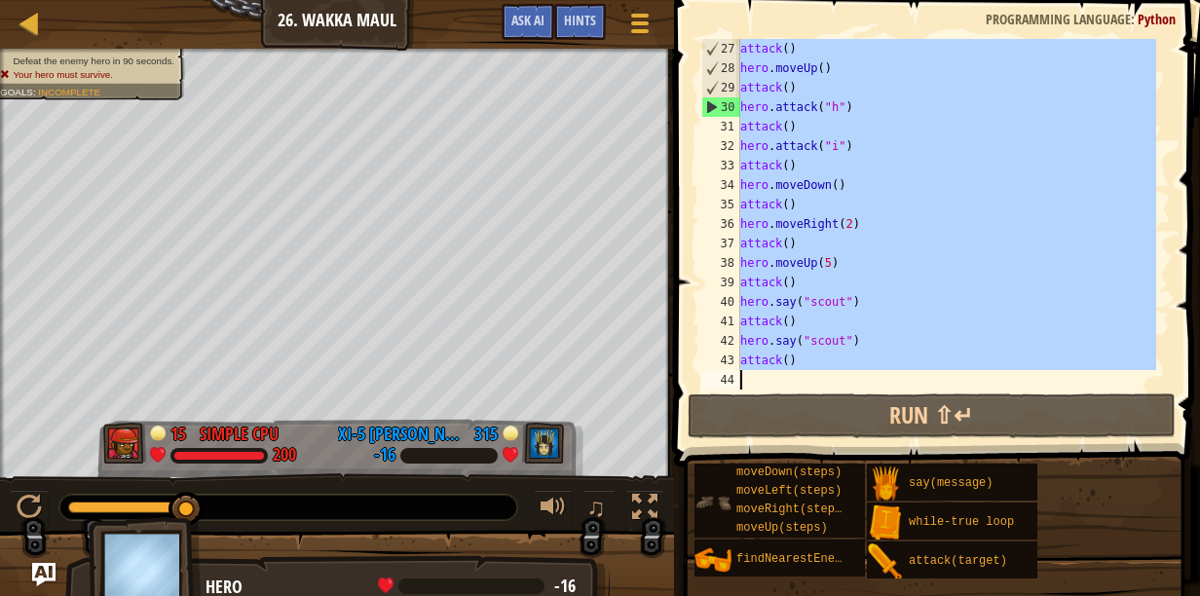
scroll to position [546, 0]
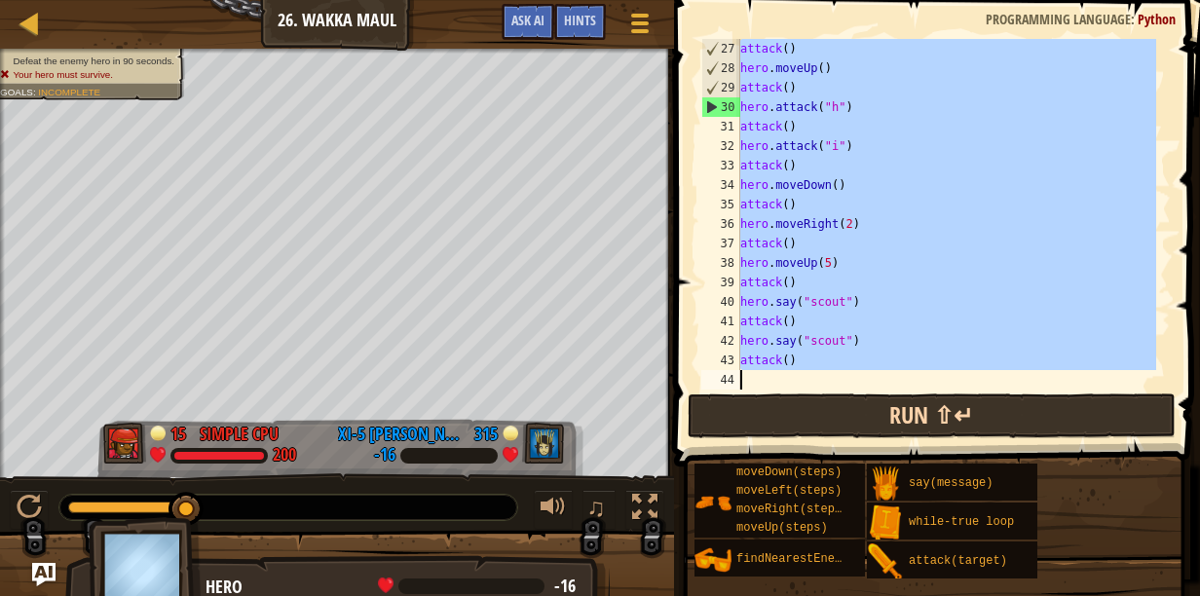
drag, startPoint x: 741, startPoint y: 261, endPoint x: 826, endPoint y: 425, distance: 184.8
click at [859, 477] on div "Hints Videos hero.say("scout") 27 28 29 30 31 32 33 34 35 36 37 38 39 40 41 42 …" at bounding box center [934, 293] width 532 height 587
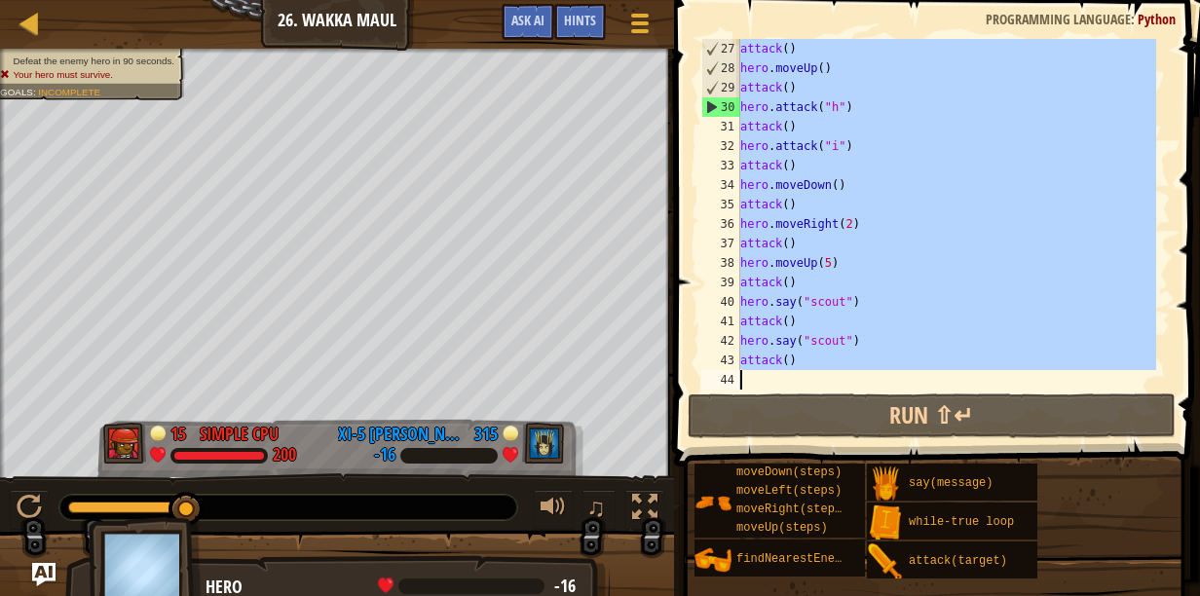
paste textarea "hero.say('soldier')"
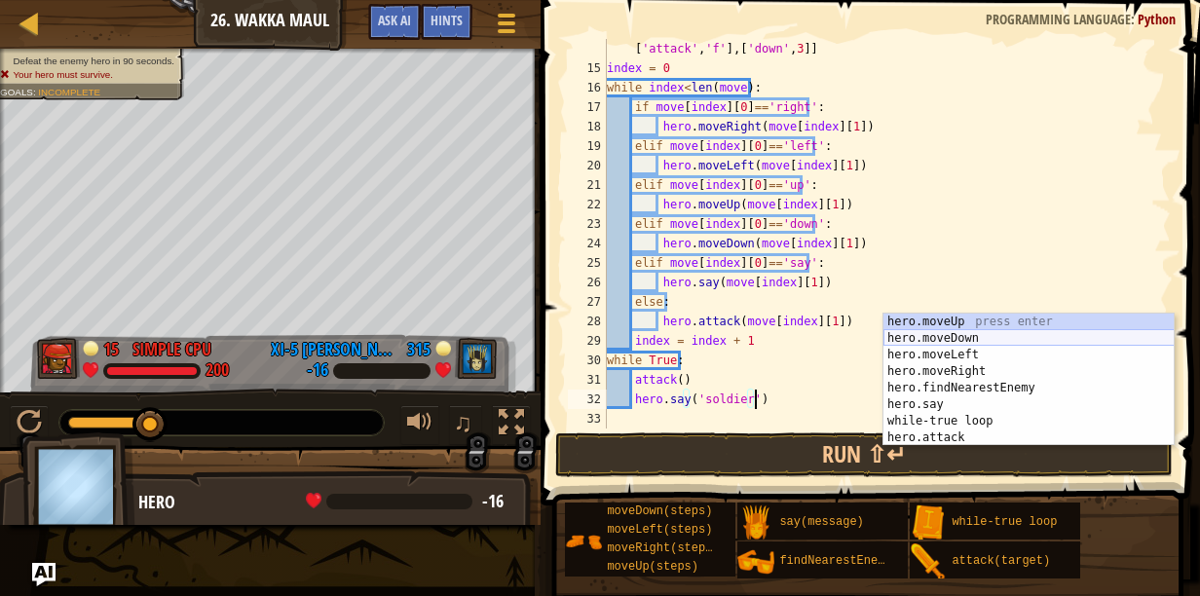
scroll to position [390, 0]
click at [712, 396] on div "move = [[ 'down' , 1 ] , [ 'right' , 1 ] , [ 'attack' , 'g' ] , [ 'right' , 1 ]…" at bounding box center [879, 195] width 553 height 546
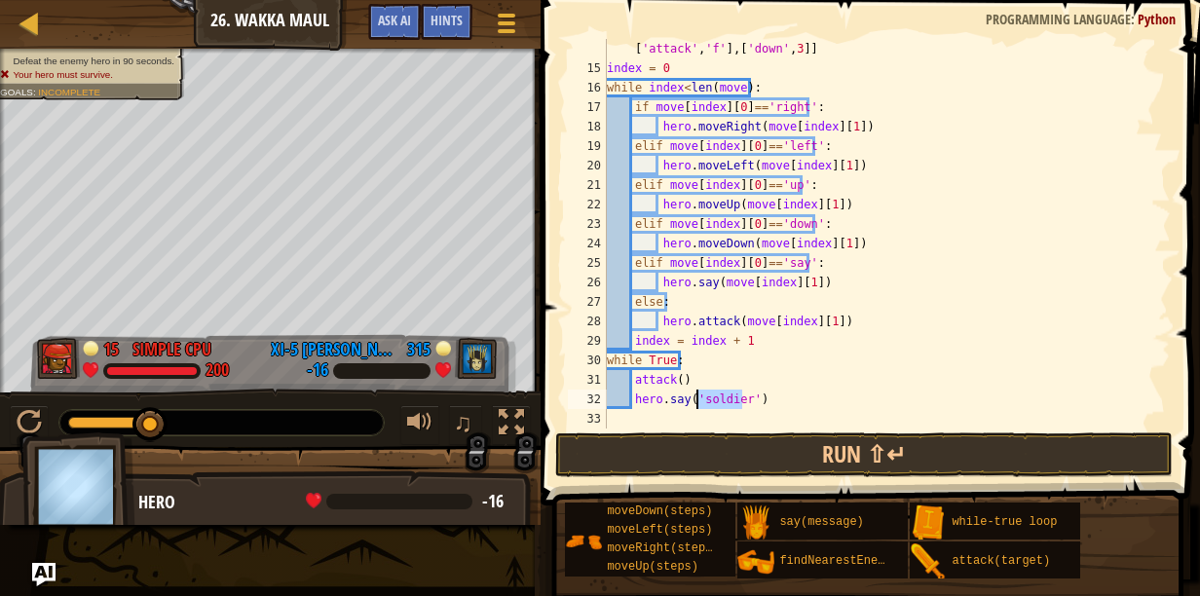
click at [712, 396] on div "move = [[ 'down' , 1 ] , [ 'right' , 1 ] , [ 'attack' , 'g' ] , [ 'right' , 1 ]…" at bounding box center [879, 195] width 553 height 546
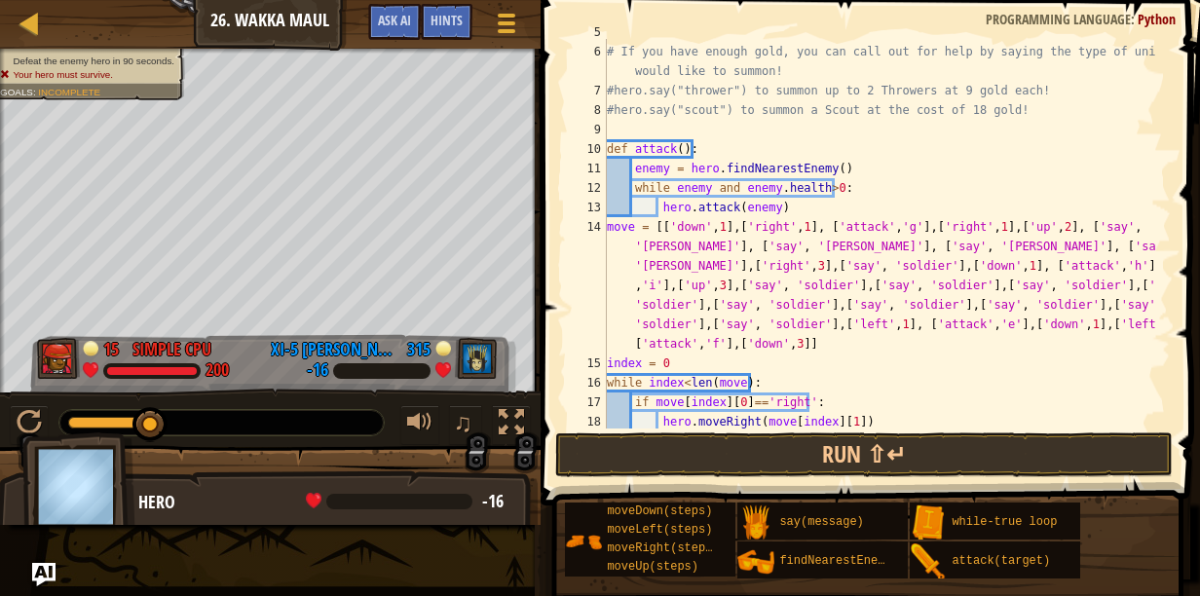
scroll to position [96, 0]
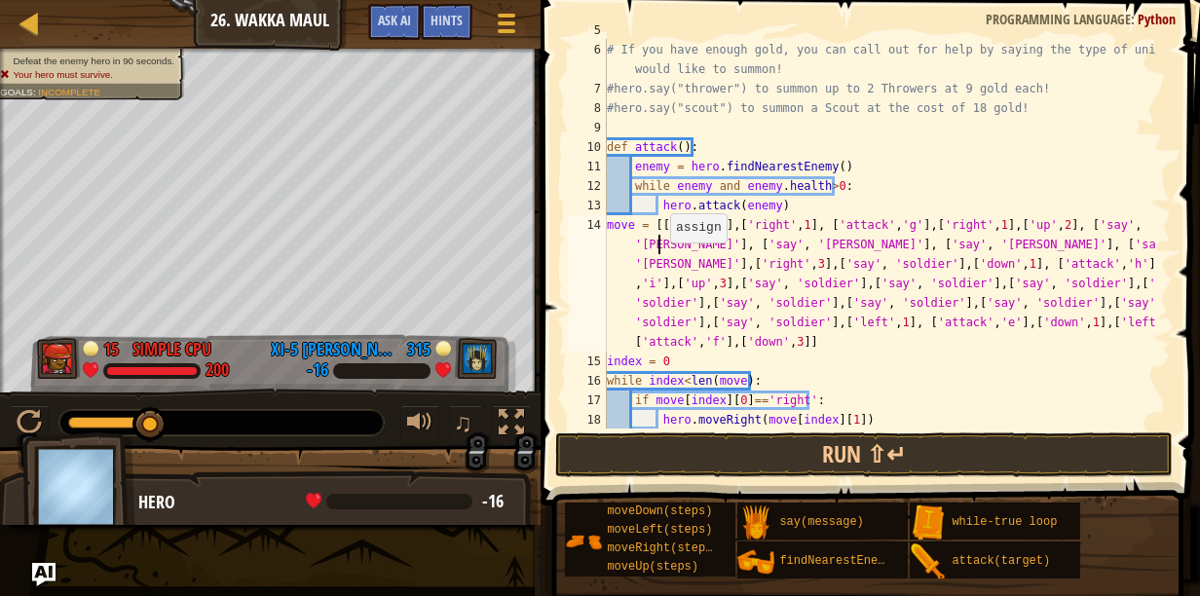
click at [661, 244] on div "#this.attack("d") # If you have enough gold, you can call out for help by sayin…" at bounding box center [879, 234] width 553 height 429
click at [659, 261] on div "#this.attack("d") # If you have enough gold, you can call out for help by sayin…" at bounding box center [879, 234] width 553 height 429
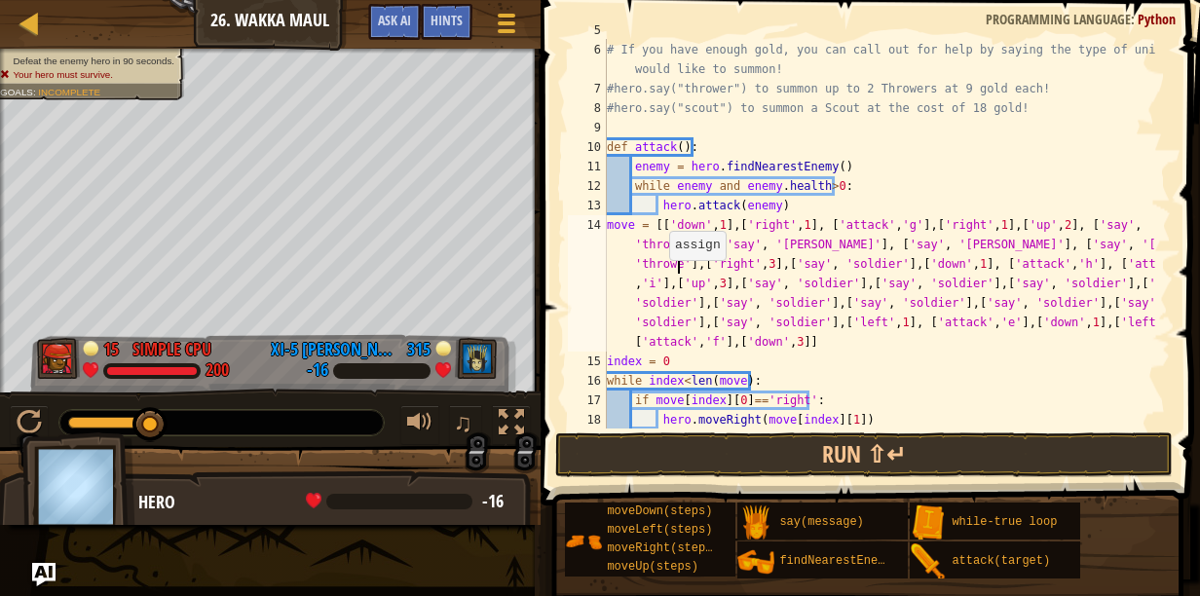
scroll to position [9, 87]
click at [787, 244] on div "#this.attack("d") # If you have enough gold, you can call out for help by sayin…" at bounding box center [879, 234] width 553 height 429
click at [922, 244] on div "#this.attack("d") # If you have enough gold, you can call out for help by sayin…" at bounding box center [879, 234] width 553 height 429
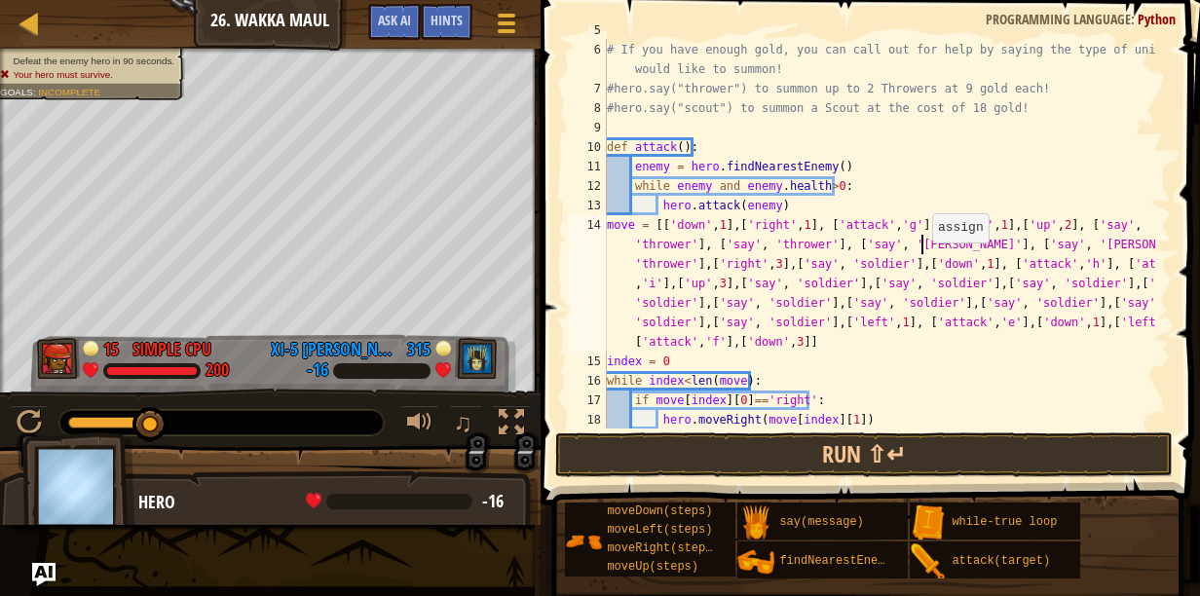
click at [922, 244] on div "#this.attack("d") # If you have enough gold, you can call out for help by sayin…" at bounding box center [879, 234] width 553 height 429
click at [1046, 246] on div "#this.attack("d") # If you have enough gold, you can call out for help by sayin…" at bounding box center [879, 234] width 553 height 429
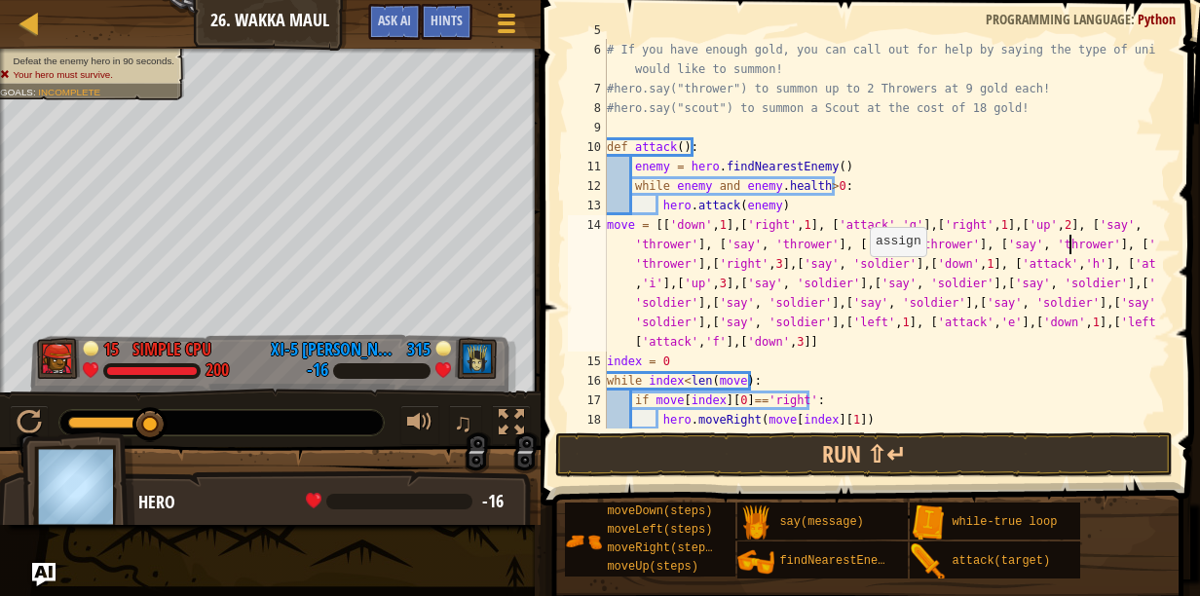
click at [860, 257] on div "#this.attack("d") # If you have enough gold, you can call out for help by sayin…" at bounding box center [879, 234] width 553 height 429
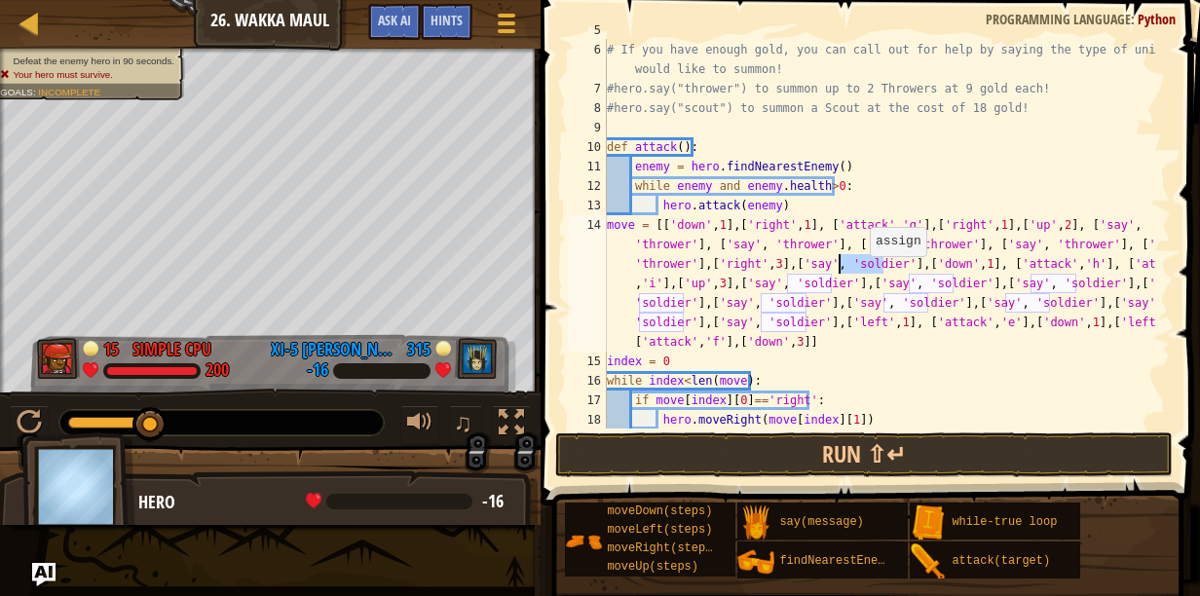
click at [860, 257] on div "#this.attack("d") # If you have enough gold, you can call out for help by sayin…" at bounding box center [879, 234] width 553 height 429
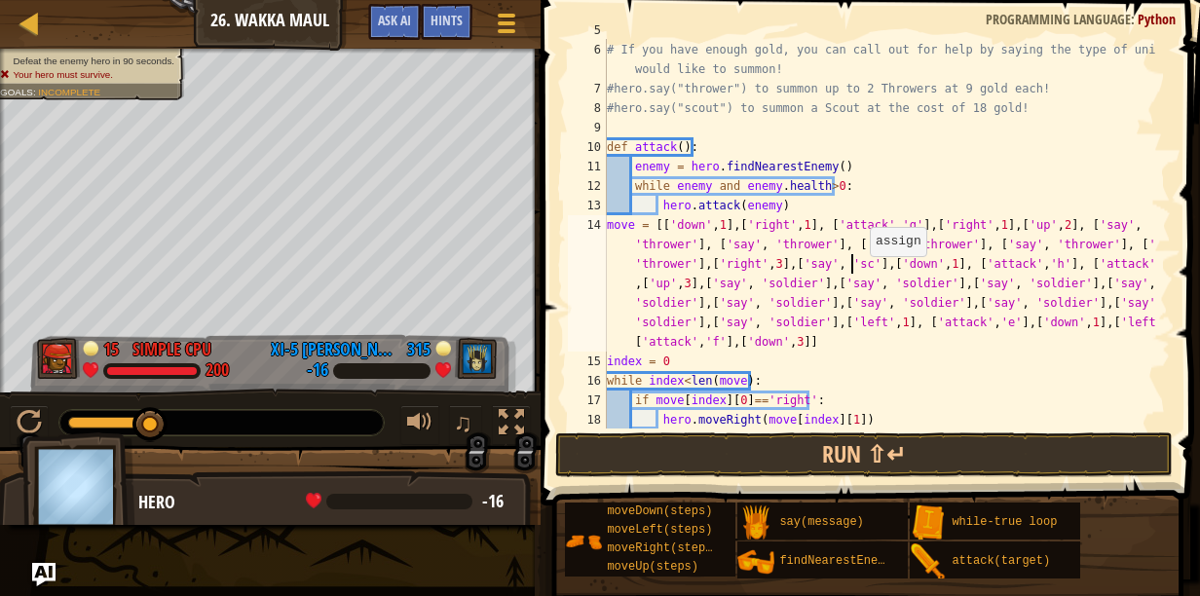
scroll to position [9, 103]
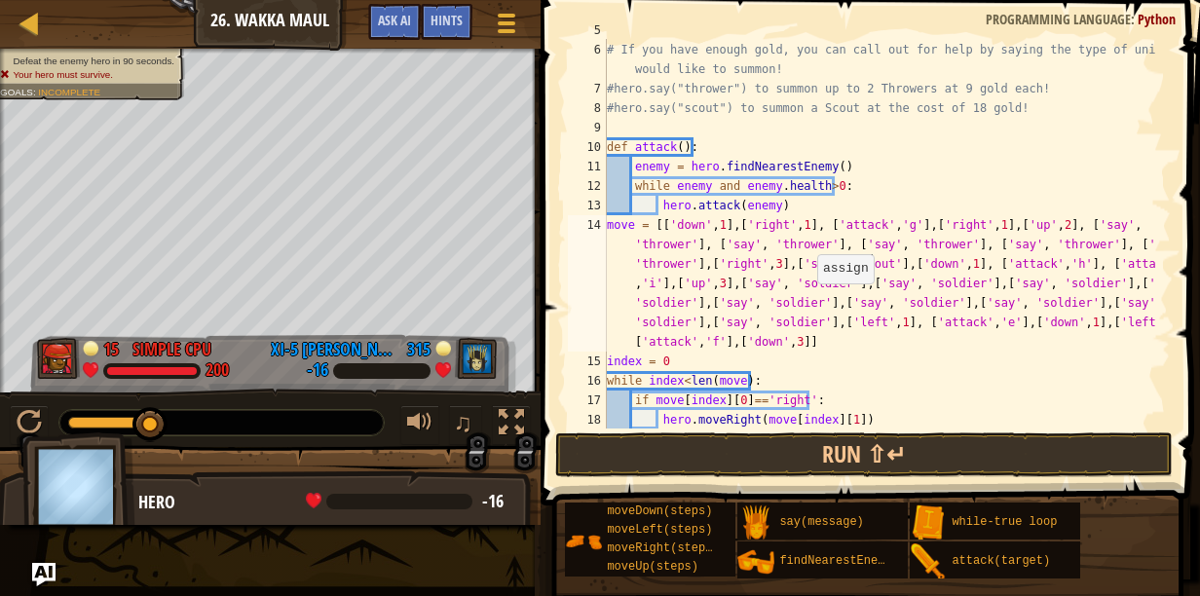
click at [807, 285] on div "#this.attack("d") # If you have enough gold, you can call out for help by sayin…" at bounding box center [879, 234] width 553 height 429
click at [904, 288] on div "#this.attack("d") # If you have enough gold, you can call out for help by sayin…" at bounding box center [879, 234] width 553 height 429
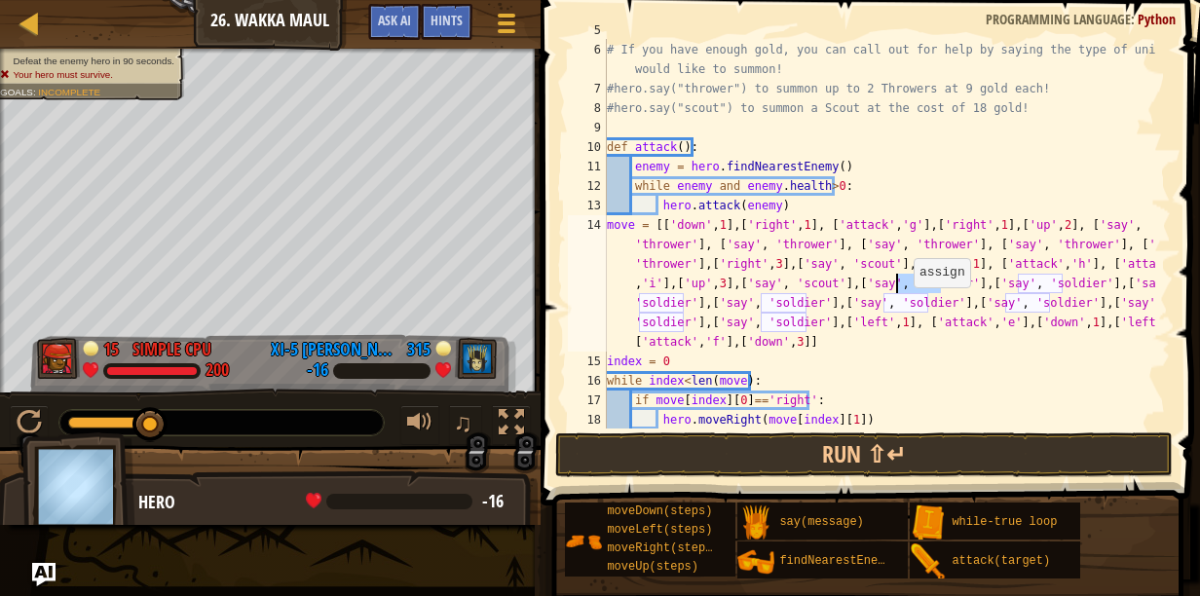
click at [904, 288] on div "#this.attack("d") # If you have enough gold, you can call out for help by sayin…" at bounding box center [879, 234] width 553 height 429
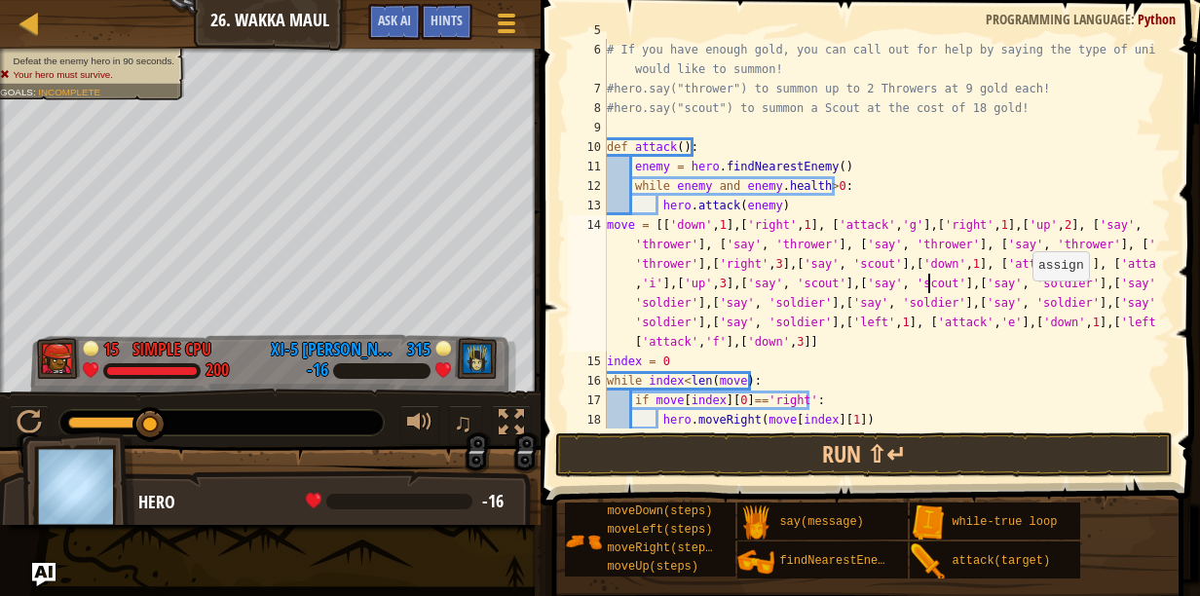
click at [1023, 278] on div "#this.attack("d") # If you have enough gold, you can call out for help by sayin…" at bounding box center [879, 234] width 553 height 429
click at [663, 301] on div "#this.attack("d") # If you have enough gold, you can call out for help by sayin…" at bounding box center [879, 234] width 553 height 429
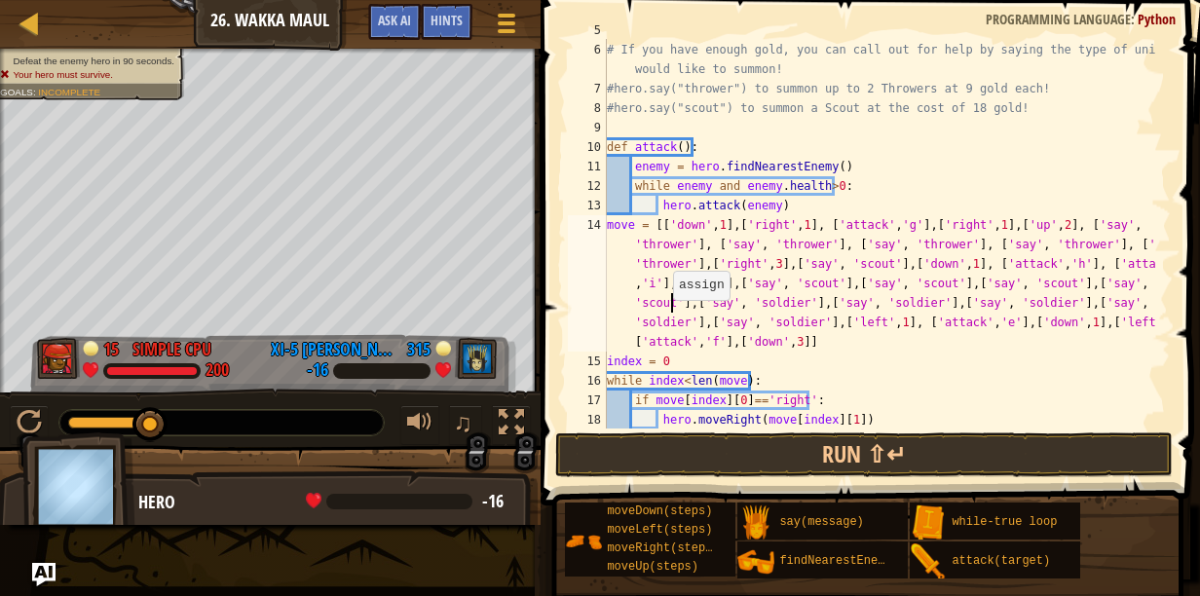
scroll to position [9, 168]
click at [768, 304] on div "#this.attack("d") # If you have enough gold, you can call out for help by sayin…" at bounding box center [879, 234] width 553 height 429
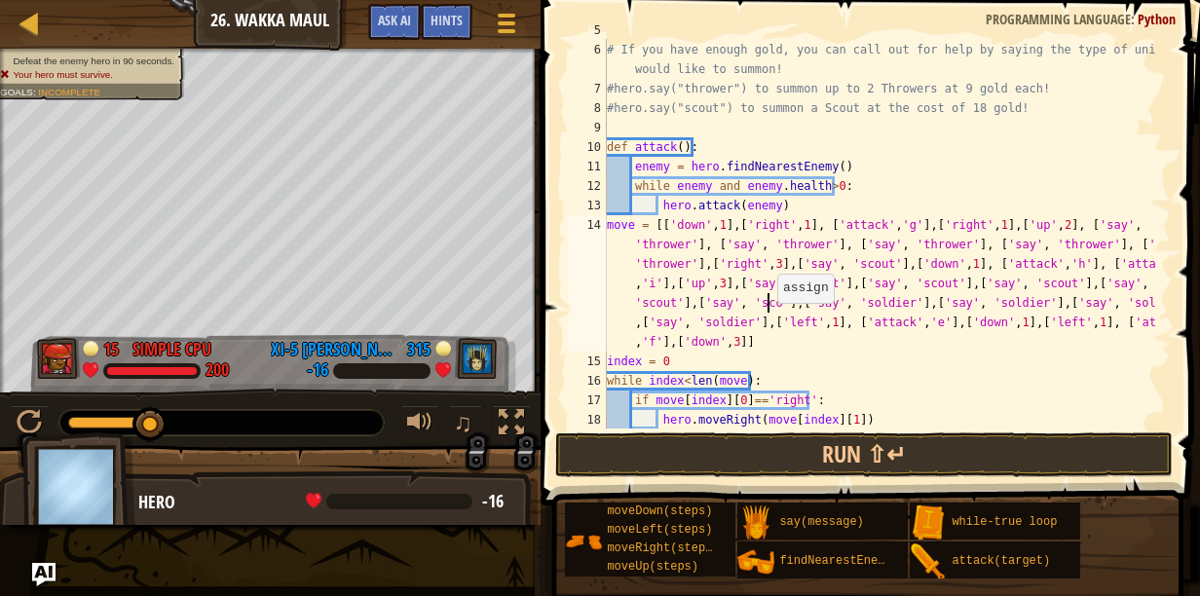
scroll to position [9, 176]
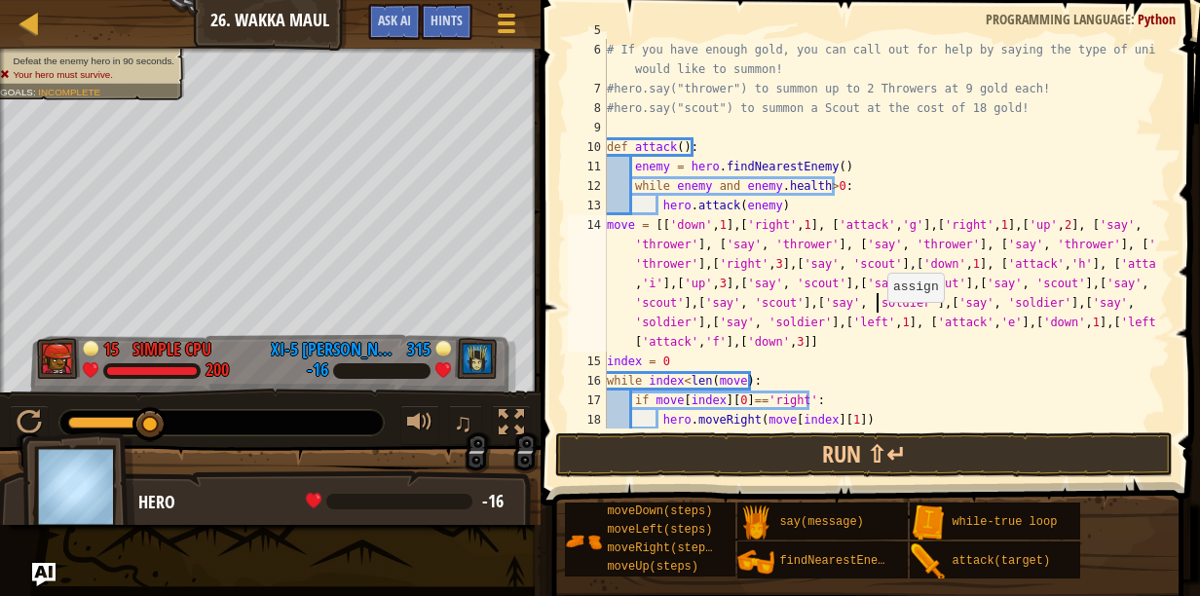
click at [878, 303] on div "#this.attack("d") # If you have enough gold, you can call out for help by sayin…" at bounding box center [879, 234] width 553 height 429
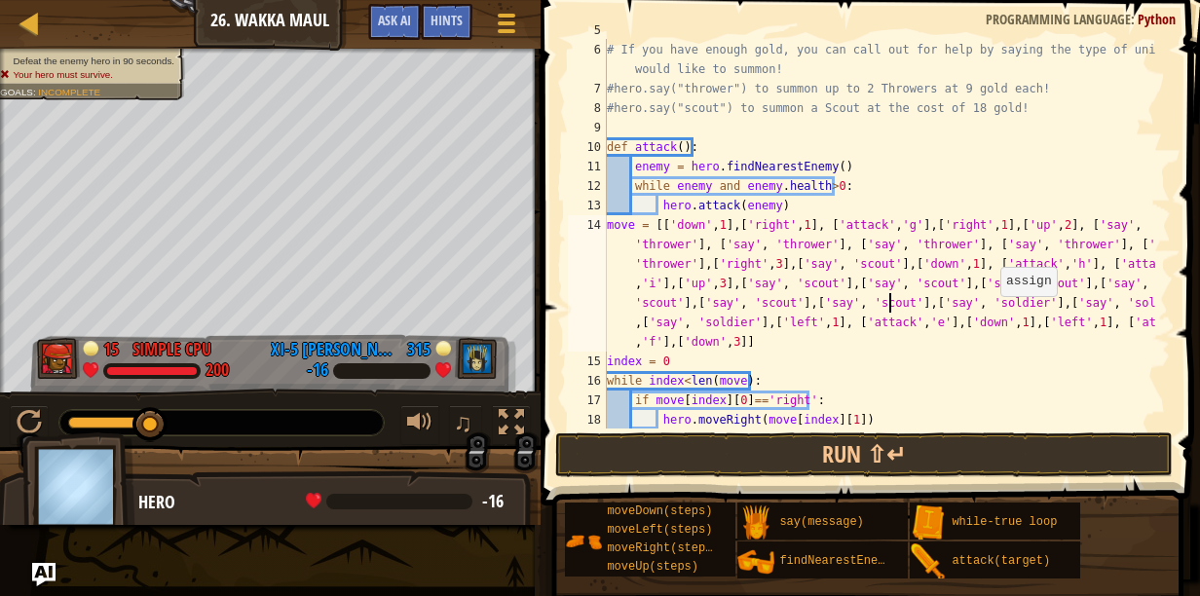
click at [991, 297] on div "#this.attack("d") # If you have enough gold, you can call out for help by sayin…" at bounding box center [879, 234] width 553 height 429
click at [1082, 304] on div "#this.attack("d") # If you have enough gold, you can call out for help by sayin…" at bounding box center [879, 234] width 553 height 429
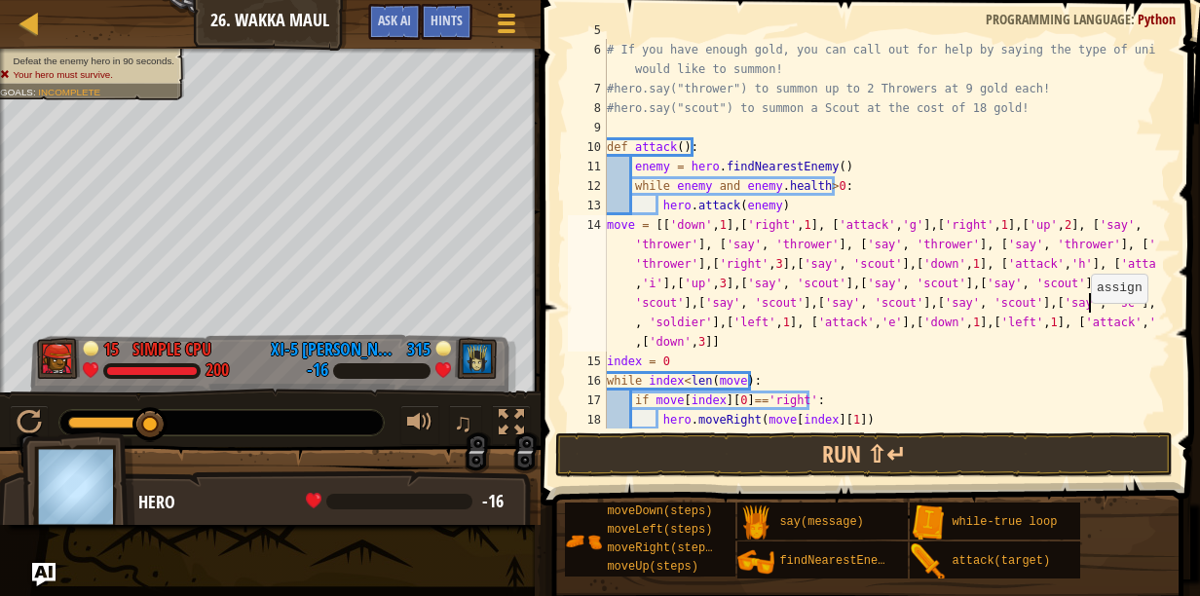
scroll to position [9, 204]
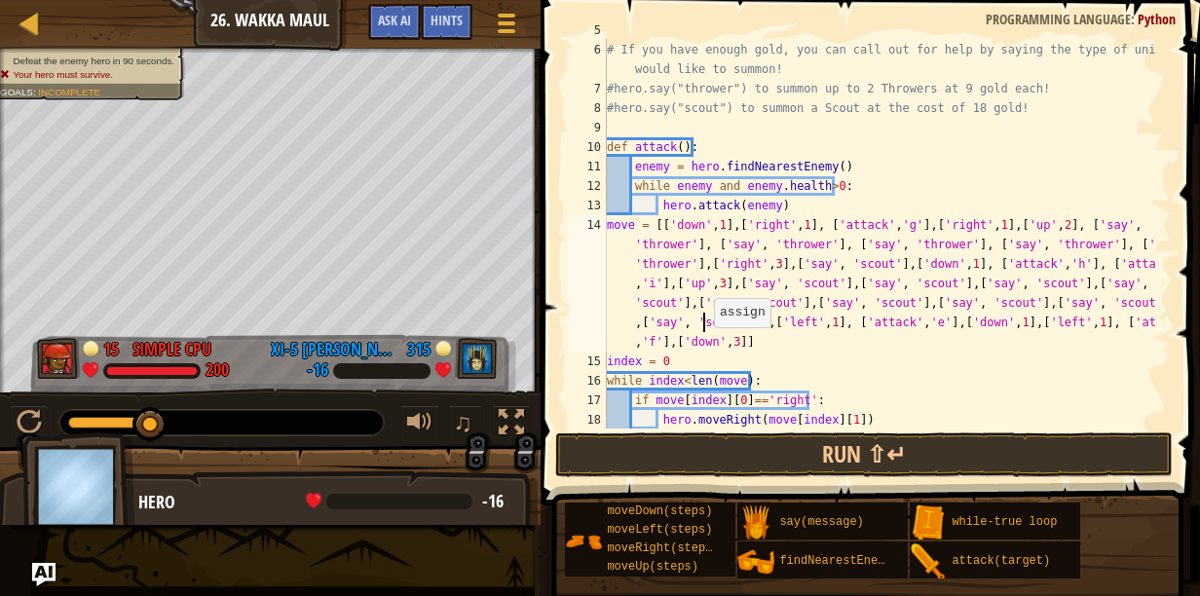
click at [704, 328] on div "#this.attack("d") # If you have enough gold, you can call out for help by sayin…" at bounding box center [879, 234] width 553 height 429
type textarea "move = [['down',1],['right',1], ['attack','g'],['right',1],['up',2], ['say', 't…"
click at [704, 328] on div "#this.attack("d") # If you have enough gold, you can call out for help by sayin…" at bounding box center [879, 234] width 553 height 429
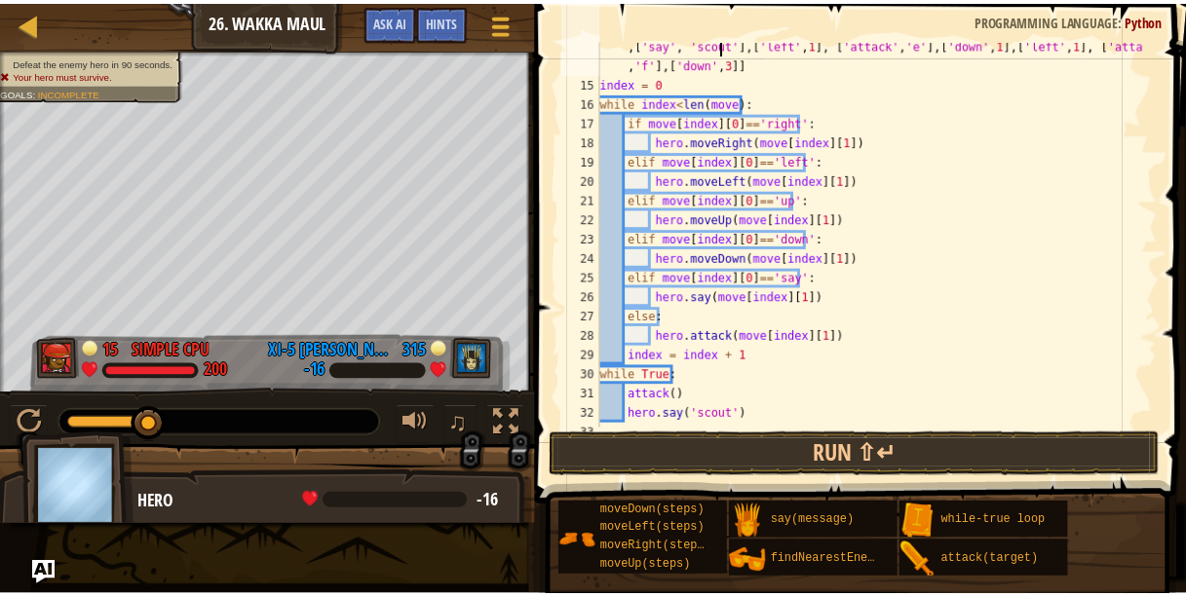
scroll to position [390, 0]
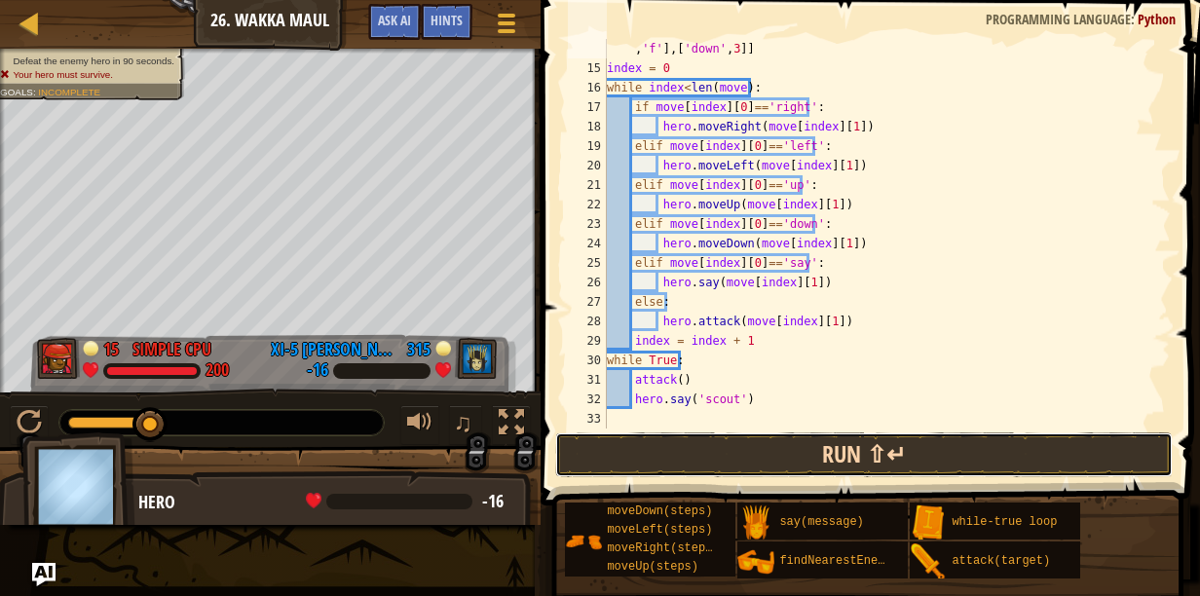
click at [881, 454] on button "Run ⇧↵" at bounding box center [864, 455] width 618 height 45
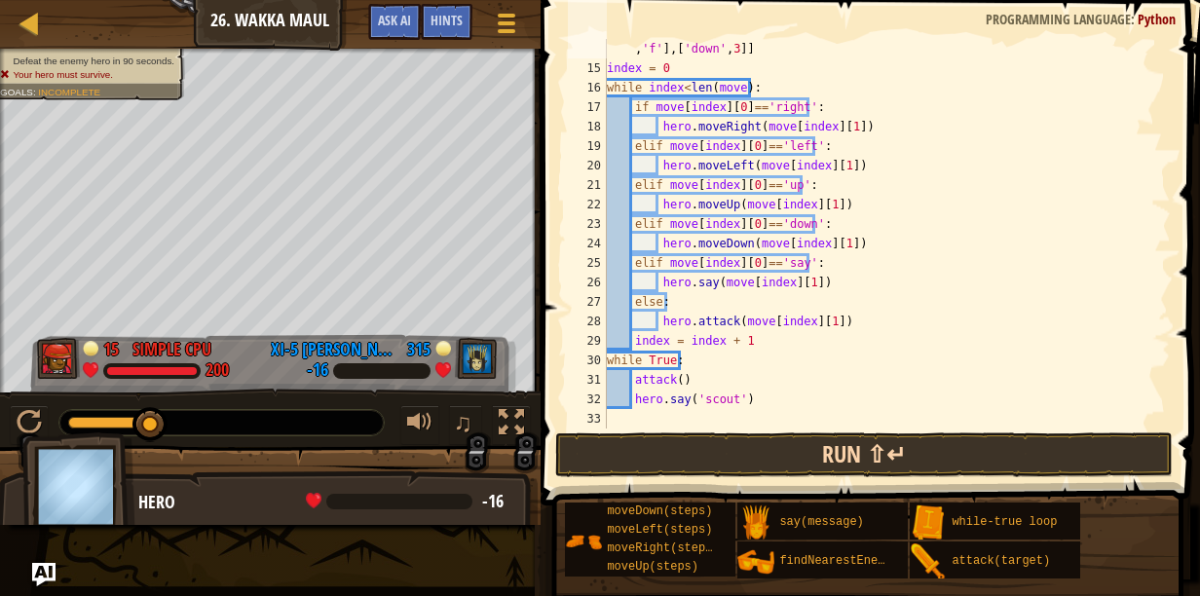
type textarea "move = [['down',1],['right',1], ['attack','g'],['right',1],['up',2], ['say', 't…"
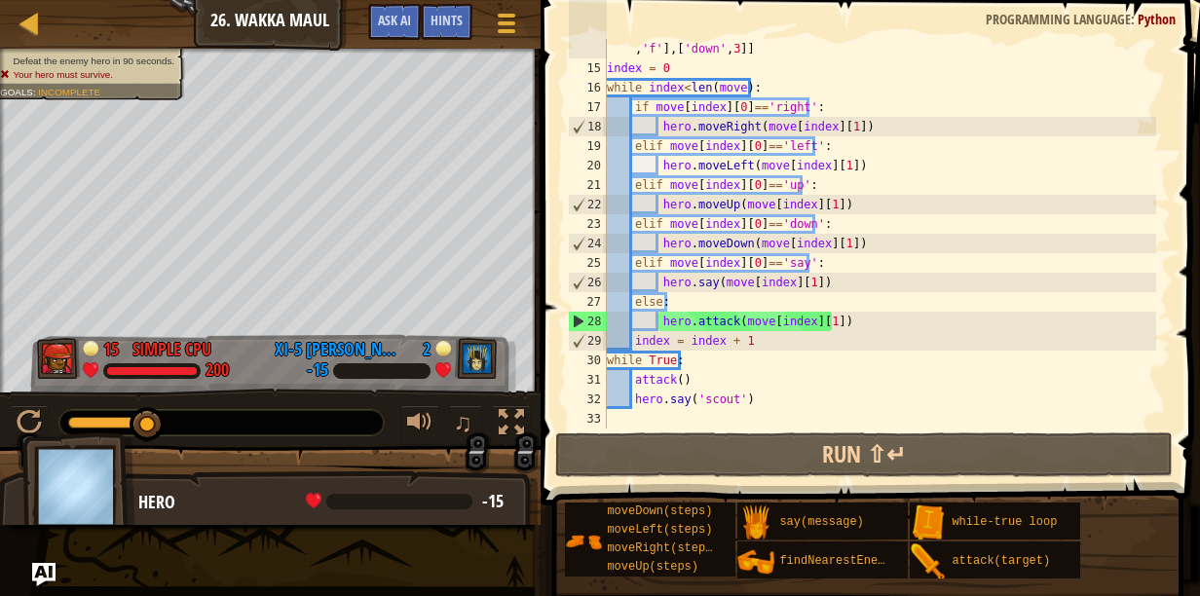
drag, startPoint x: 111, startPoint y: 421, endPoint x: 170, endPoint y: 429, distance: 59.0
click at [170, 429] on div at bounding box center [221, 422] width 324 height 25
click at [397, 21] on span "Ask AI" at bounding box center [394, 20] width 33 height 19
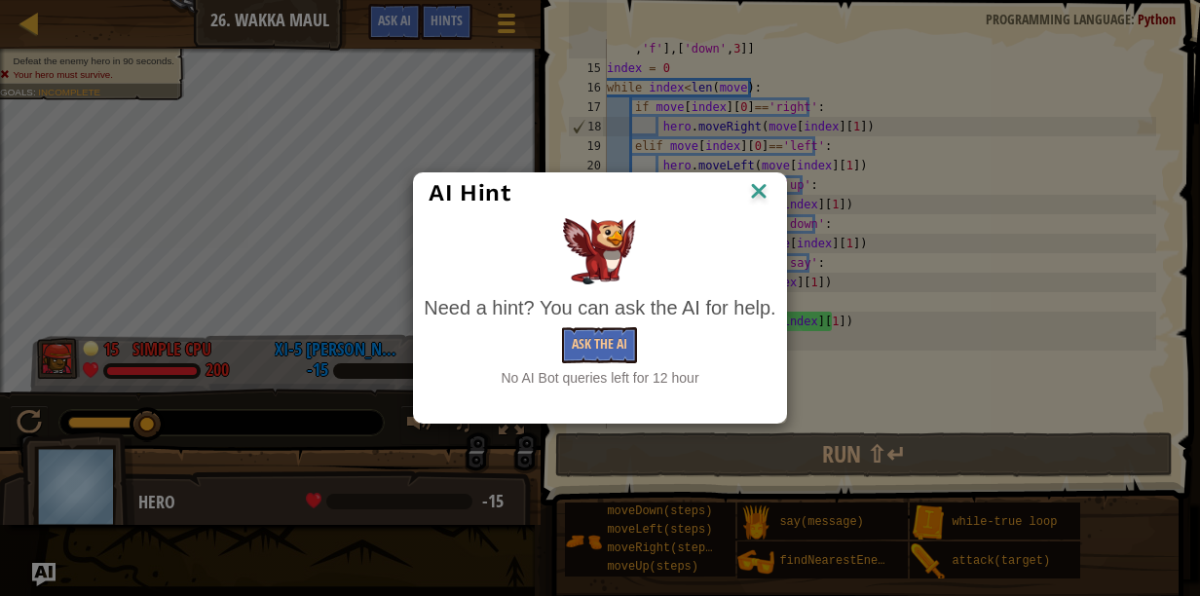
drag, startPoint x: 763, startPoint y: 178, endPoint x: 747, endPoint y: 170, distance: 17.9
click at [762, 179] on img at bounding box center [758, 192] width 25 height 29
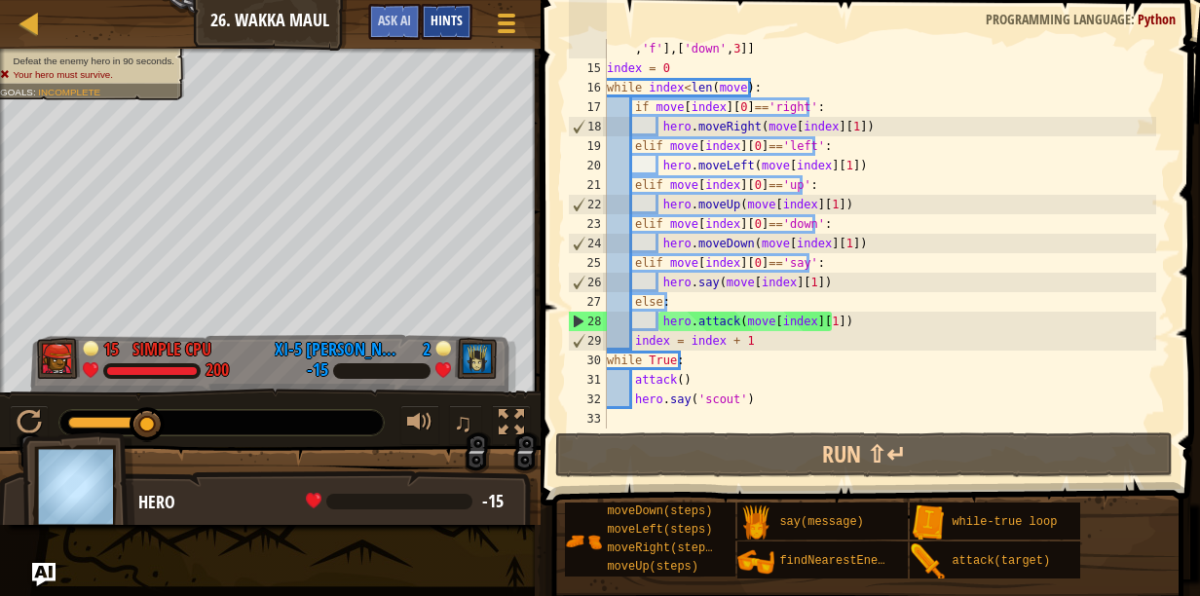
click at [440, 29] on div "Hints" at bounding box center [447, 22] width 52 height 36
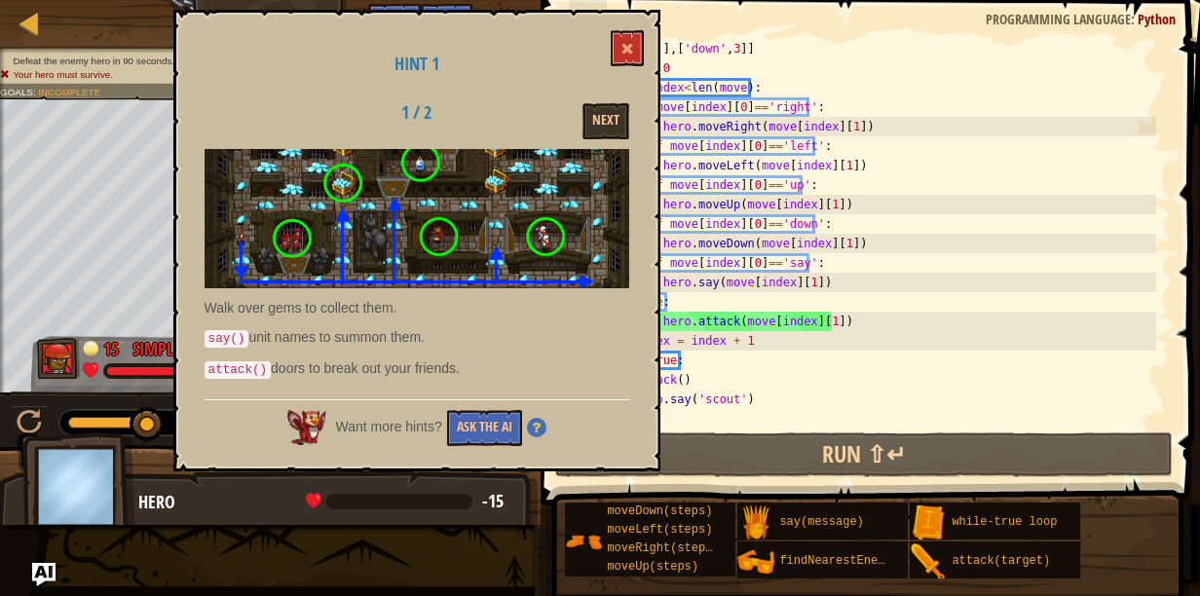
click at [645, 23] on div "Hint 1 1 / 2 Next Walk over gems to collect them. say() unit names to summon th…" at bounding box center [416, 241] width 487 height 462
click at [628, 43] on span at bounding box center [628, 49] width 14 height 14
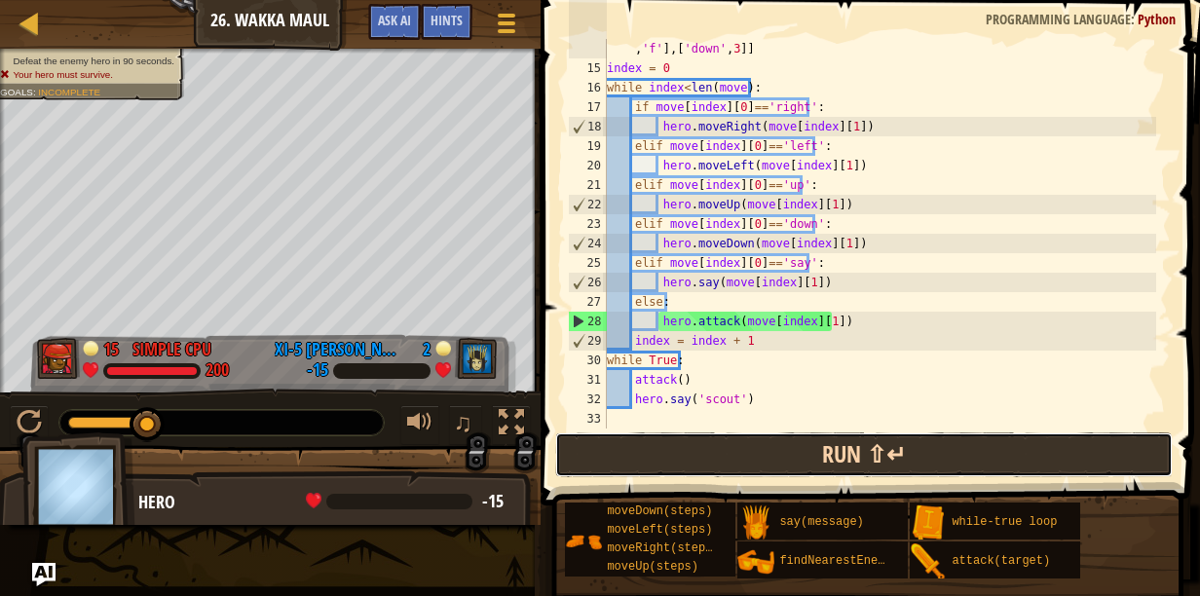
click at [621, 444] on button "Run ⇧↵" at bounding box center [864, 455] width 618 height 45
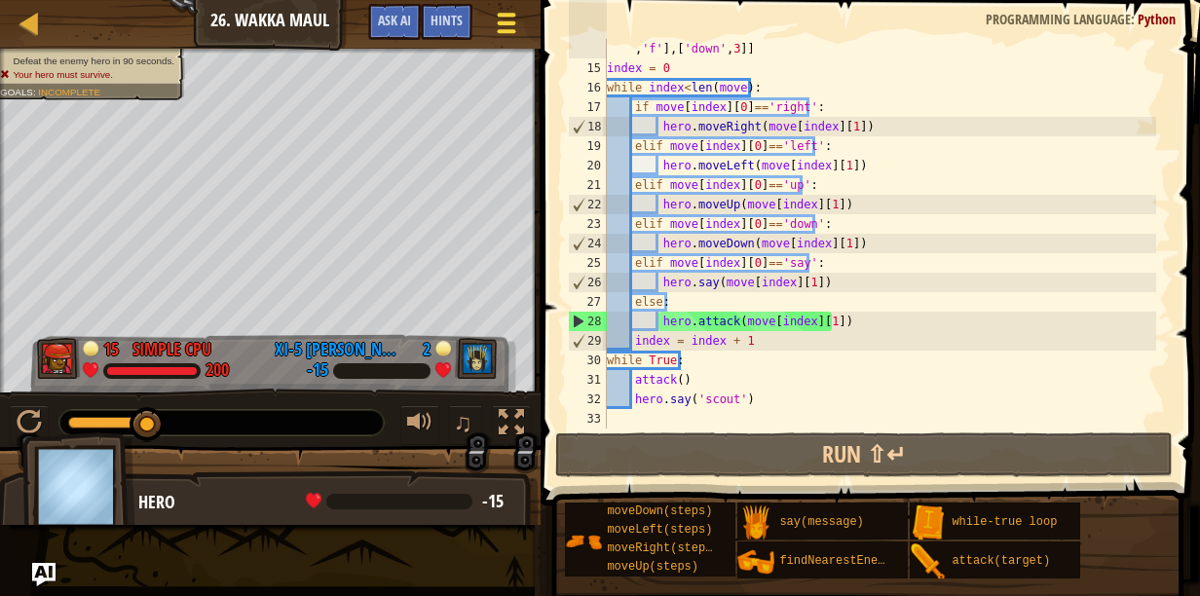
click at [499, 19] on div at bounding box center [506, 23] width 26 height 28
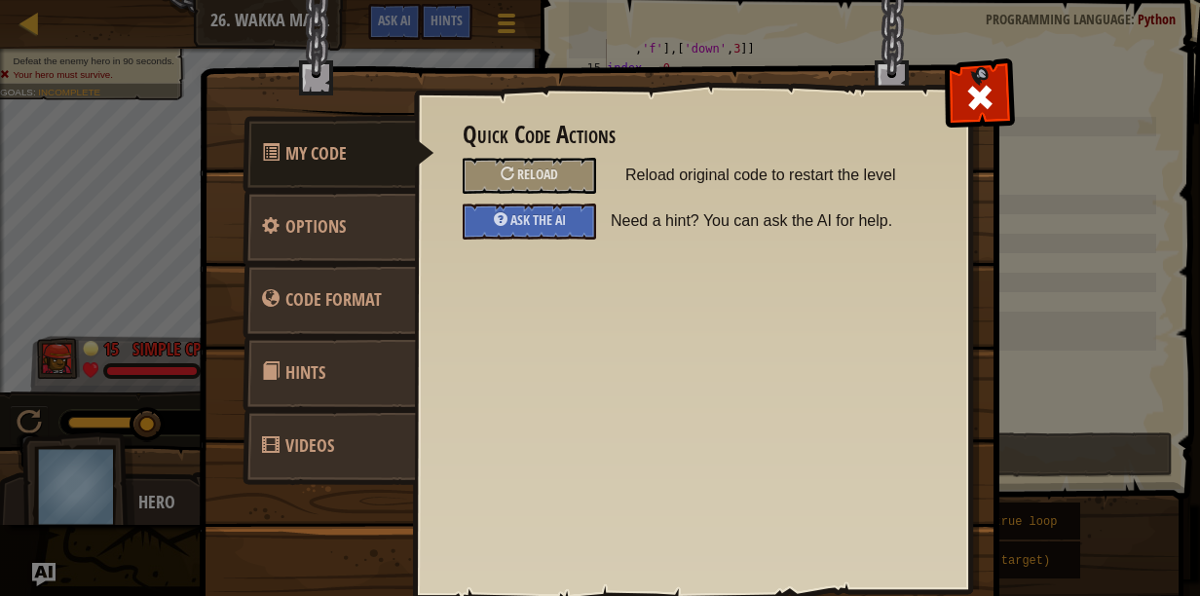
drag, startPoint x: 951, startPoint y: 90, endPoint x: 930, endPoint y: 95, distance: 22.2
click at [950, 89] on div at bounding box center [979, 92] width 61 height 61
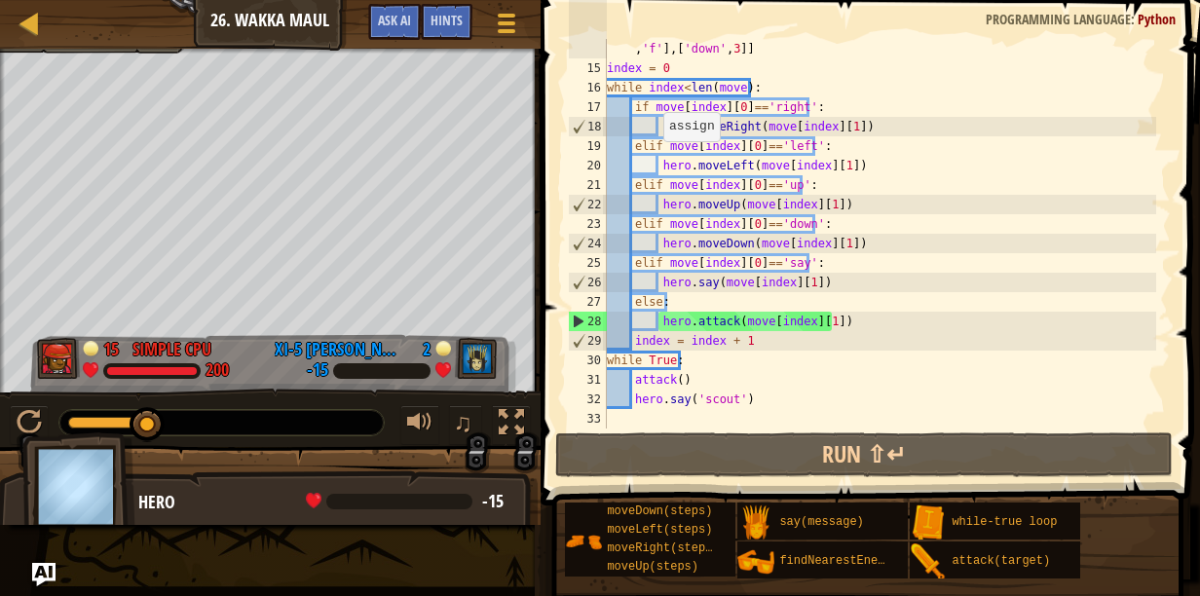
click at [16, 31] on div "Ladder Introduction to Computer Science 26. Wakka Maul Game Menu Done Hints Ask…" at bounding box center [270, 24] width 541 height 49
click at [29, 23] on div at bounding box center [30, 23] width 24 height 24
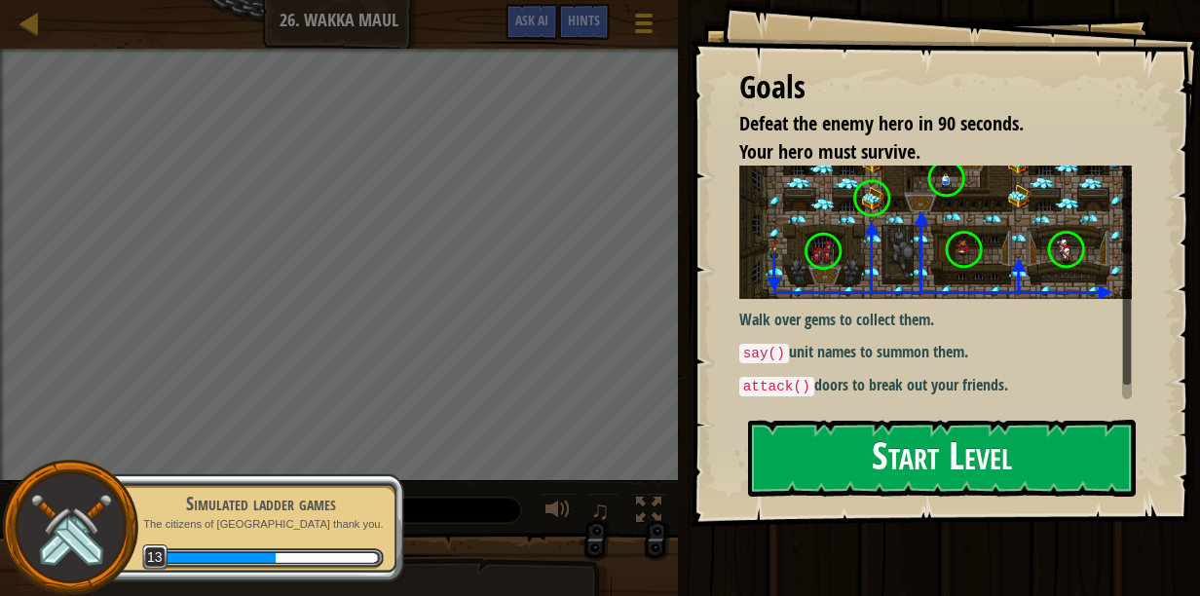
click at [809, 439] on button "Start Level" at bounding box center [942, 458] width 388 height 77
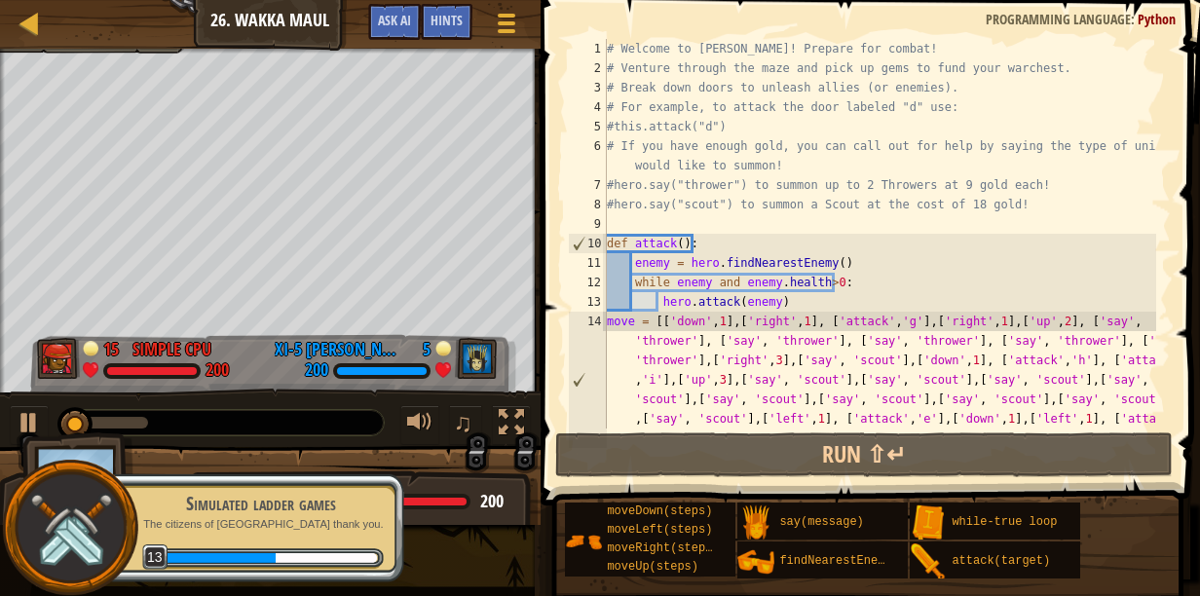
click at [14, 32] on div "Ladder Introduction to Computer Science 26. Wakka Maul Game Menu Done Hints Ask…" at bounding box center [270, 24] width 541 height 49
click at [232, 23] on div "Ladder Introduction to Computer Science 26. Wakka Maul Game Menu Done Hints Ask…" at bounding box center [270, 24] width 541 height 49
click at [44, 23] on link "Ladder" at bounding box center [44, 24] width 10 height 26
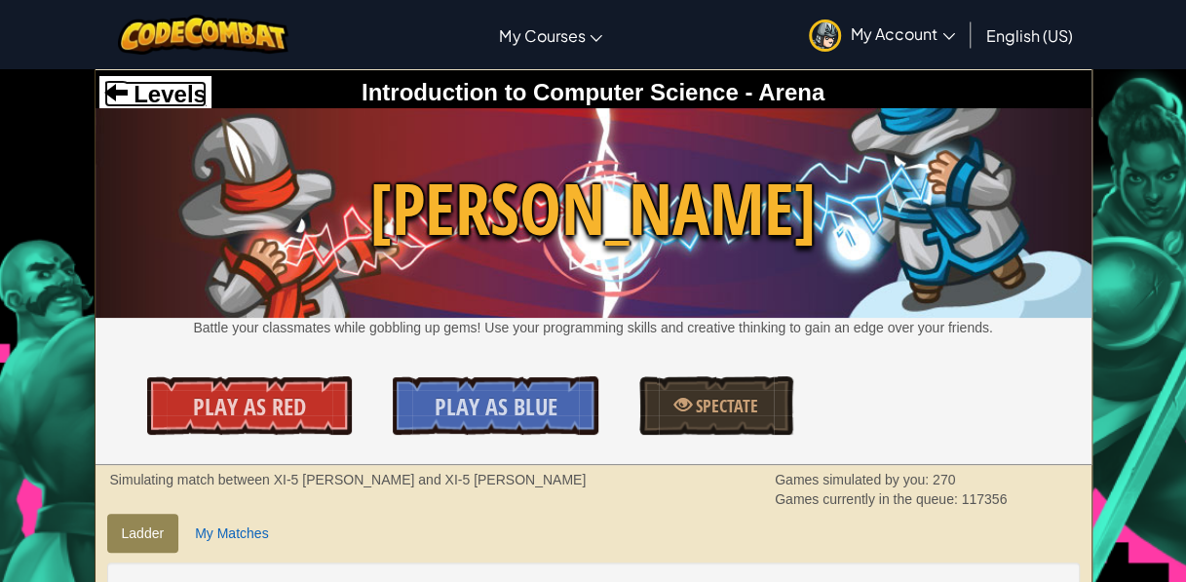
click at [172, 96] on span "Levels" at bounding box center [167, 94] width 79 height 26
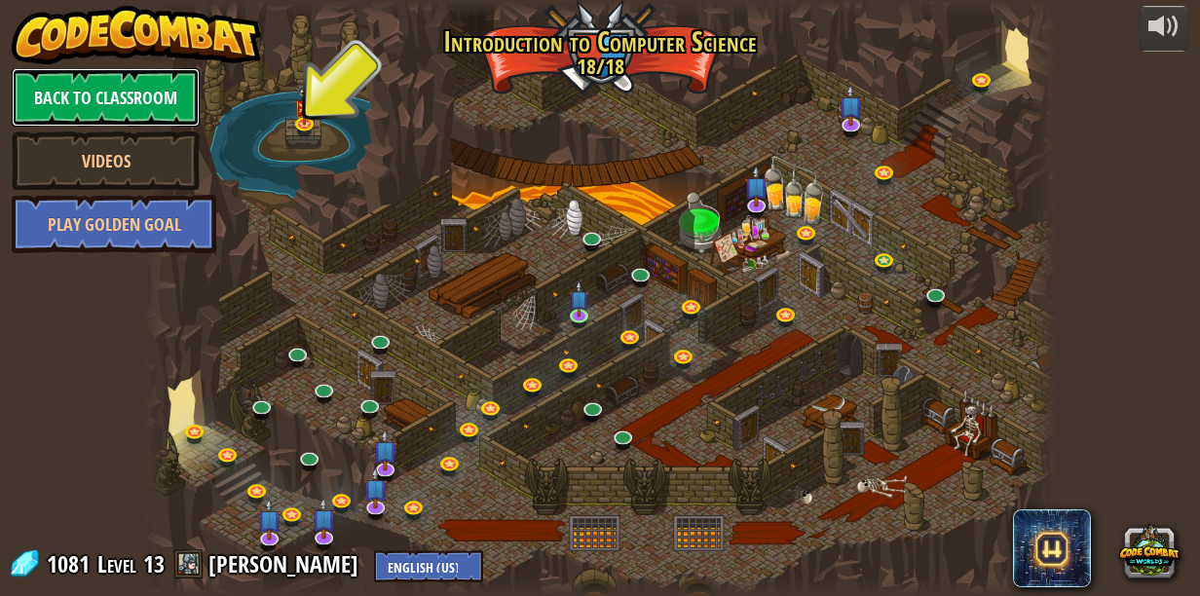
click at [187, 97] on link "Back to Classroom" at bounding box center [106, 97] width 188 height 58
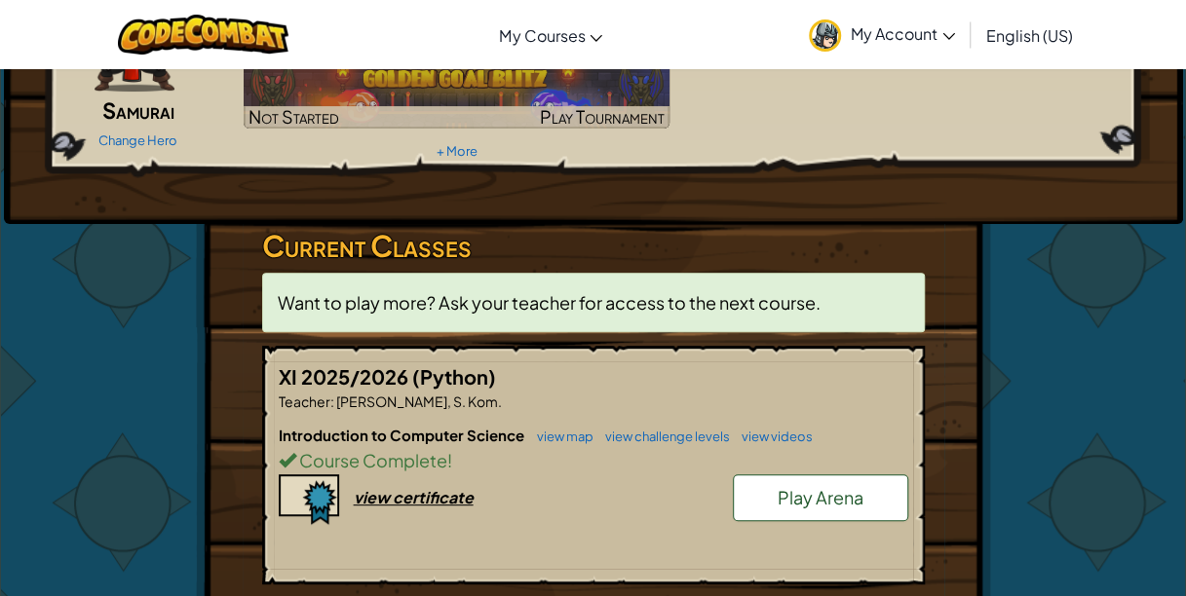
scroll to position [185, 0]
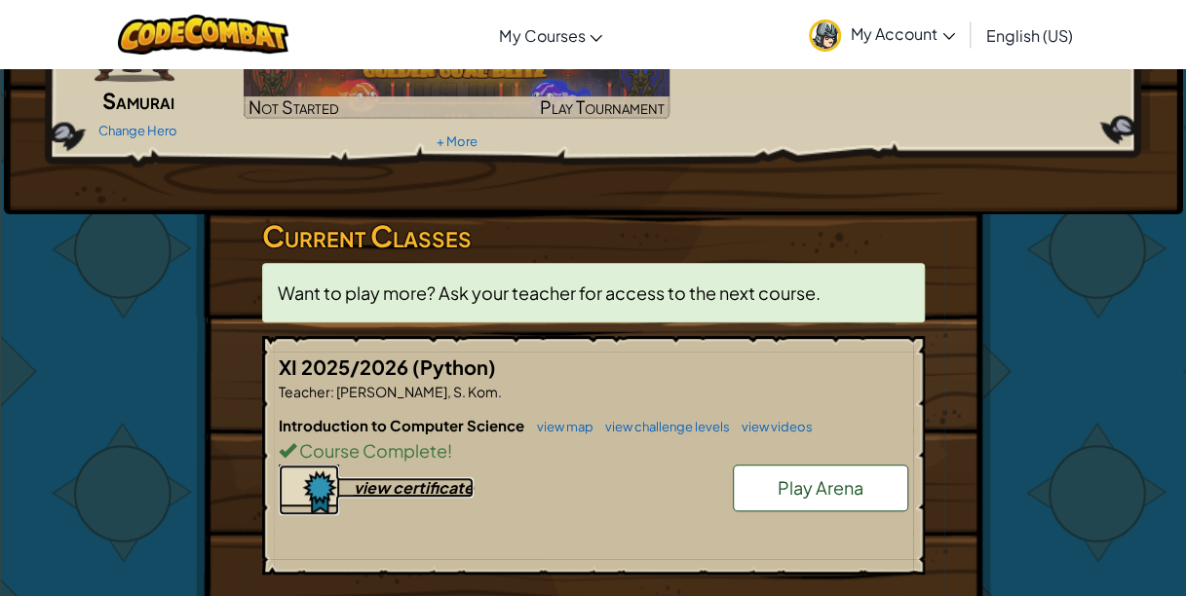
click at [387, 479] on div "view certificate" at bounding box center [414, 487] width 120 height 20
